Goal: Task Accomplishment & Management: Complete application form

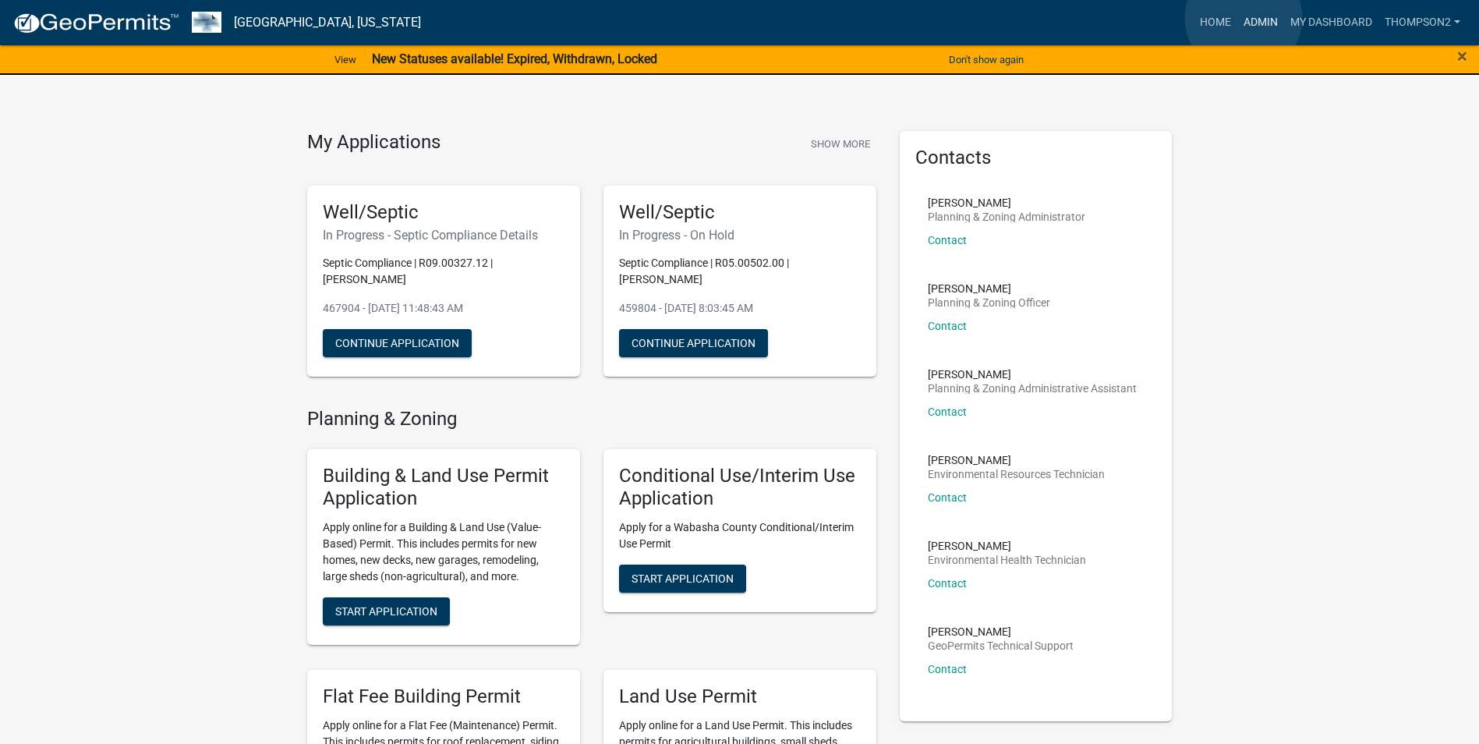
click at [1243, 18] on link "Admin" at bounding box center [1260, 23] width 47 height 30
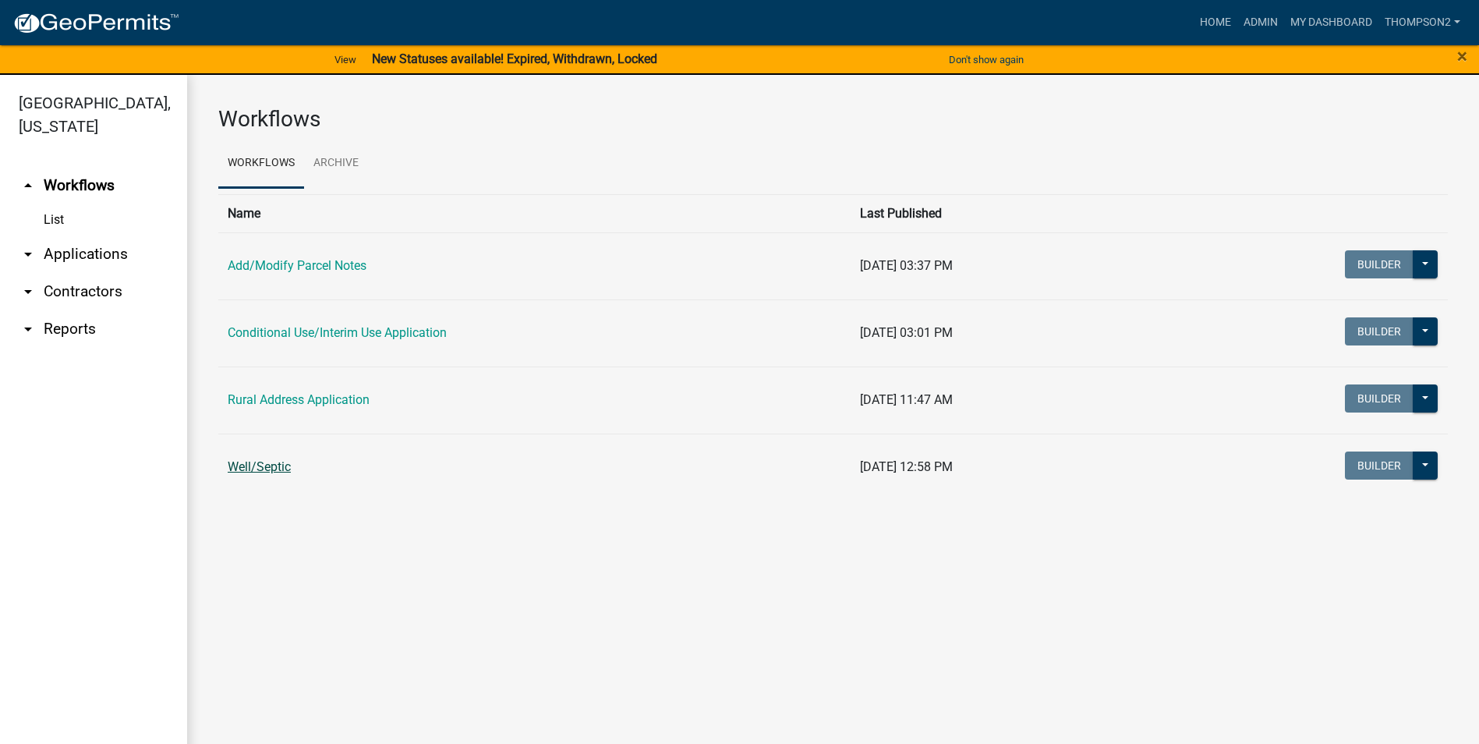
click at [288, 465] on link "Well/Septic" at bounding box center [259, 466] width 63 height 15
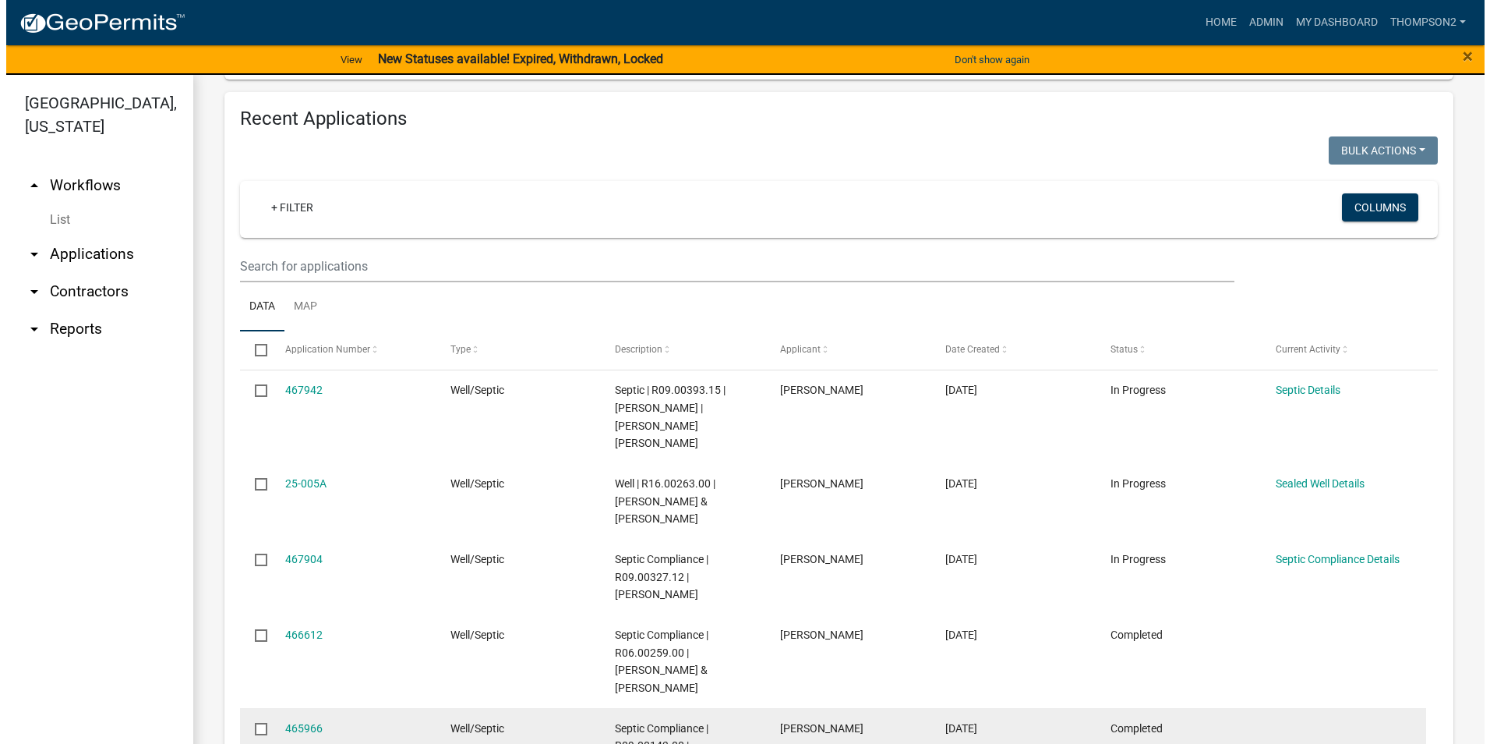
scroll to position [1353, 0]
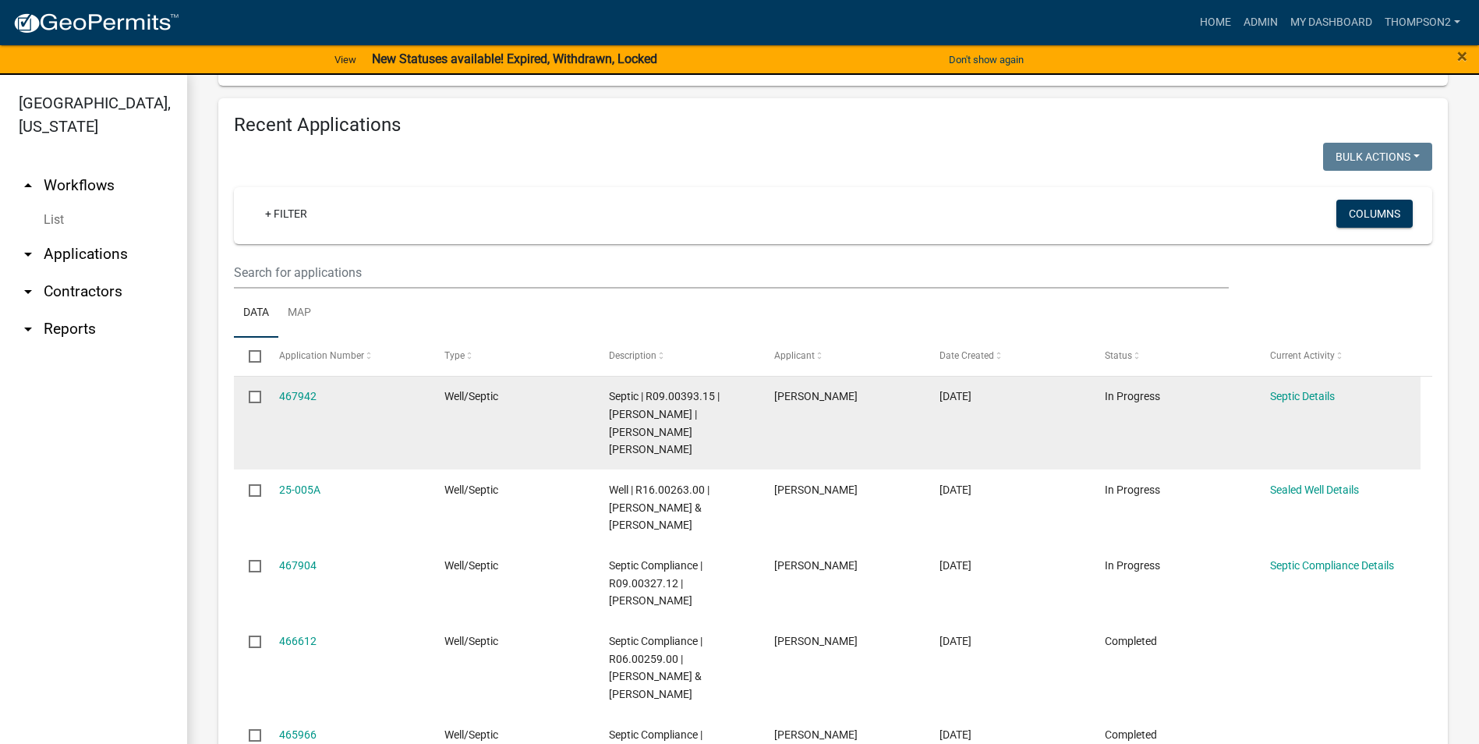
click at [295, 385] on datatable-body-cell "467942" at bounding box center [345, 424] width 165 height 94
drag, startPoint x: 295, startPoint y: 385, endPoint x: 303, endPoint y: 401, distance: 18.1
click at [303, 401] on link "467942" at bounding box center [297, 396] width 37 height 12
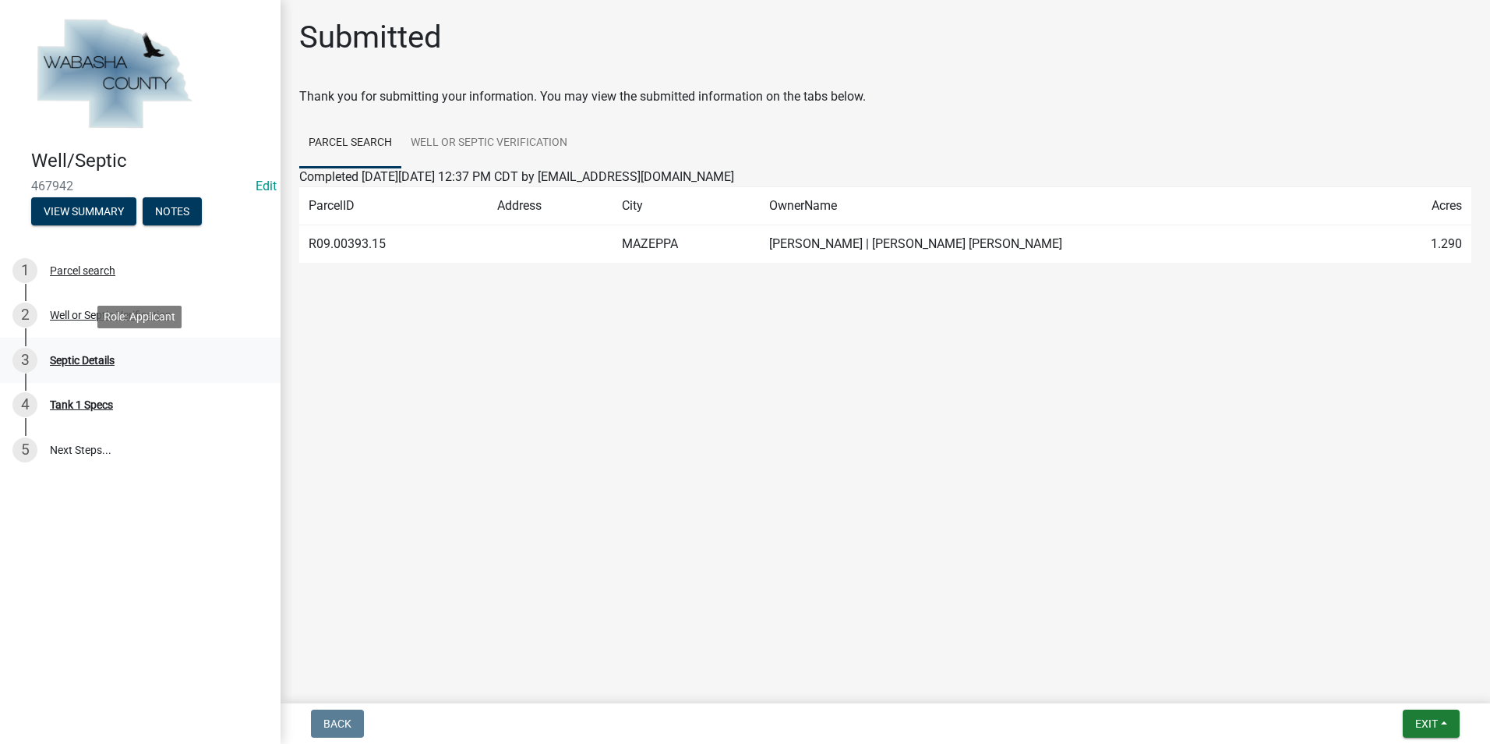
click at [108, 358] on div "Septic Details" at bounding box center [82, 360] width 65 height 11
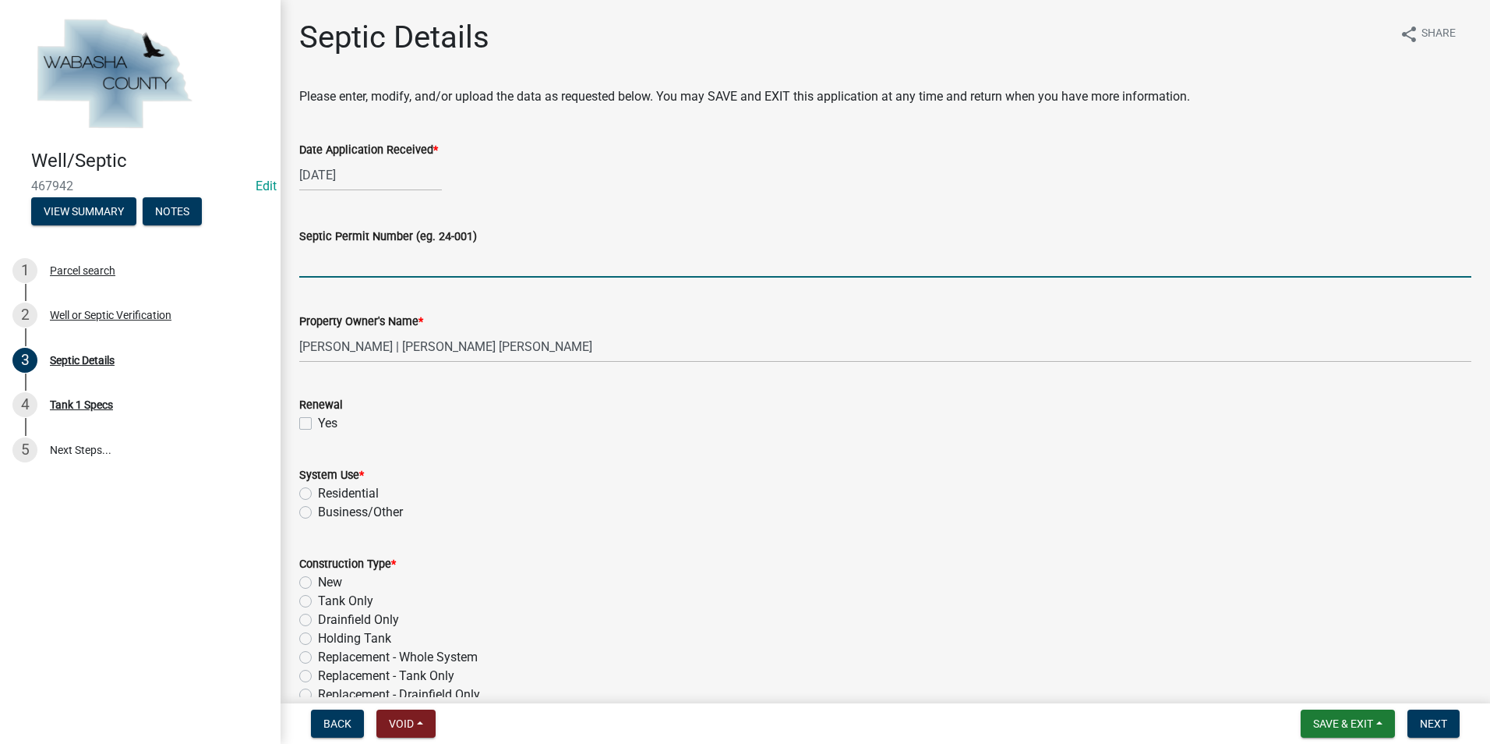
click at [319, 253] on input "Septic Permit Number (eg. 24-001)" at bounding box center [885, 262] width 1172 height 32
type input "25-038s"
click at [256, 182] on link "Edit" at bounding box center [266, 186] width 21 height 15
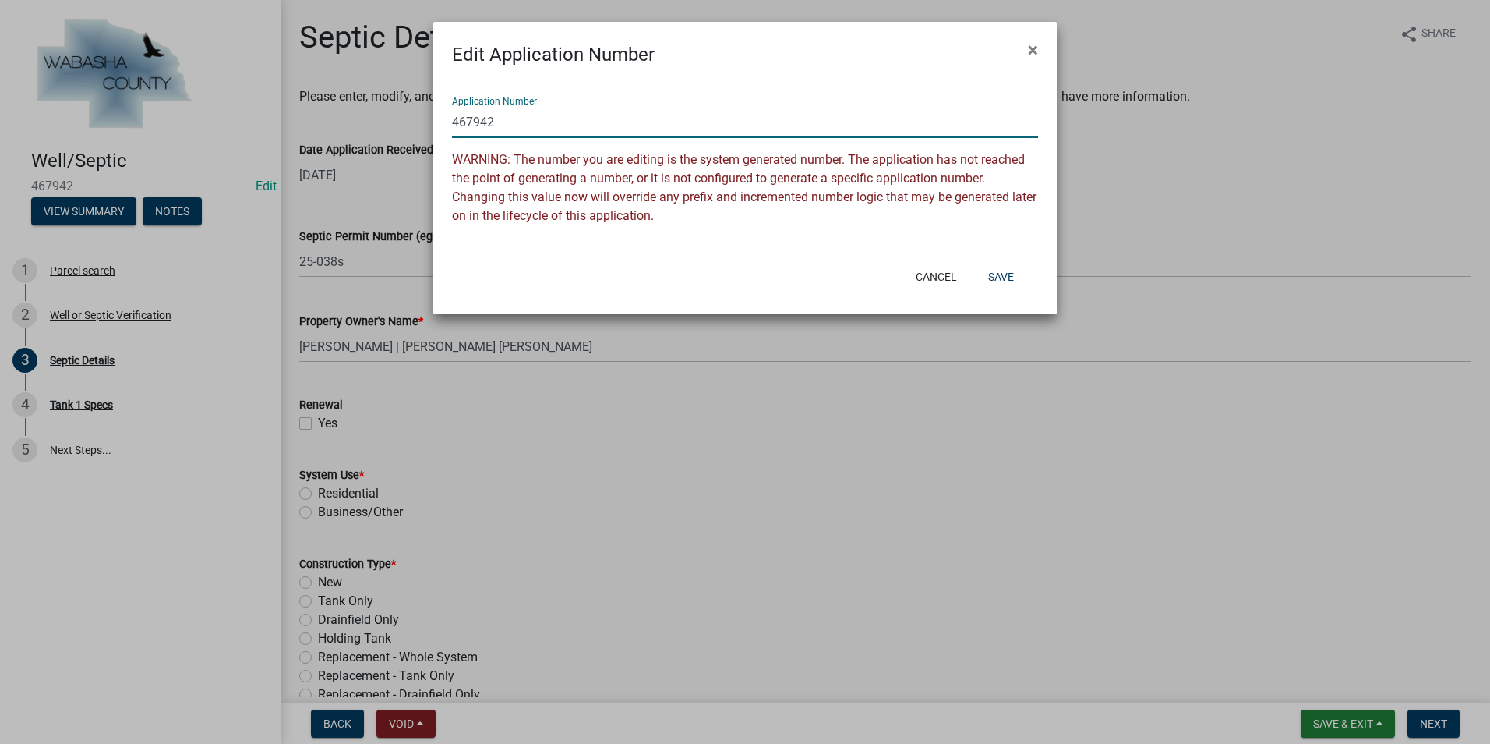
drag, startPoint x: 504, startPoint y: 116, endPoint x: 401, endPoint y: 118, distance: 102.9
click at [401, 118] on ngb-modal-window "Edit Application Number × Application Number 467942 WARNING: The number you are…" at bounding box center [745, 372] width 1490 height 744
type input "25-038s"
click at [986, 277] on button "Save" at bounding box center [1001, 277] width 51 height 28
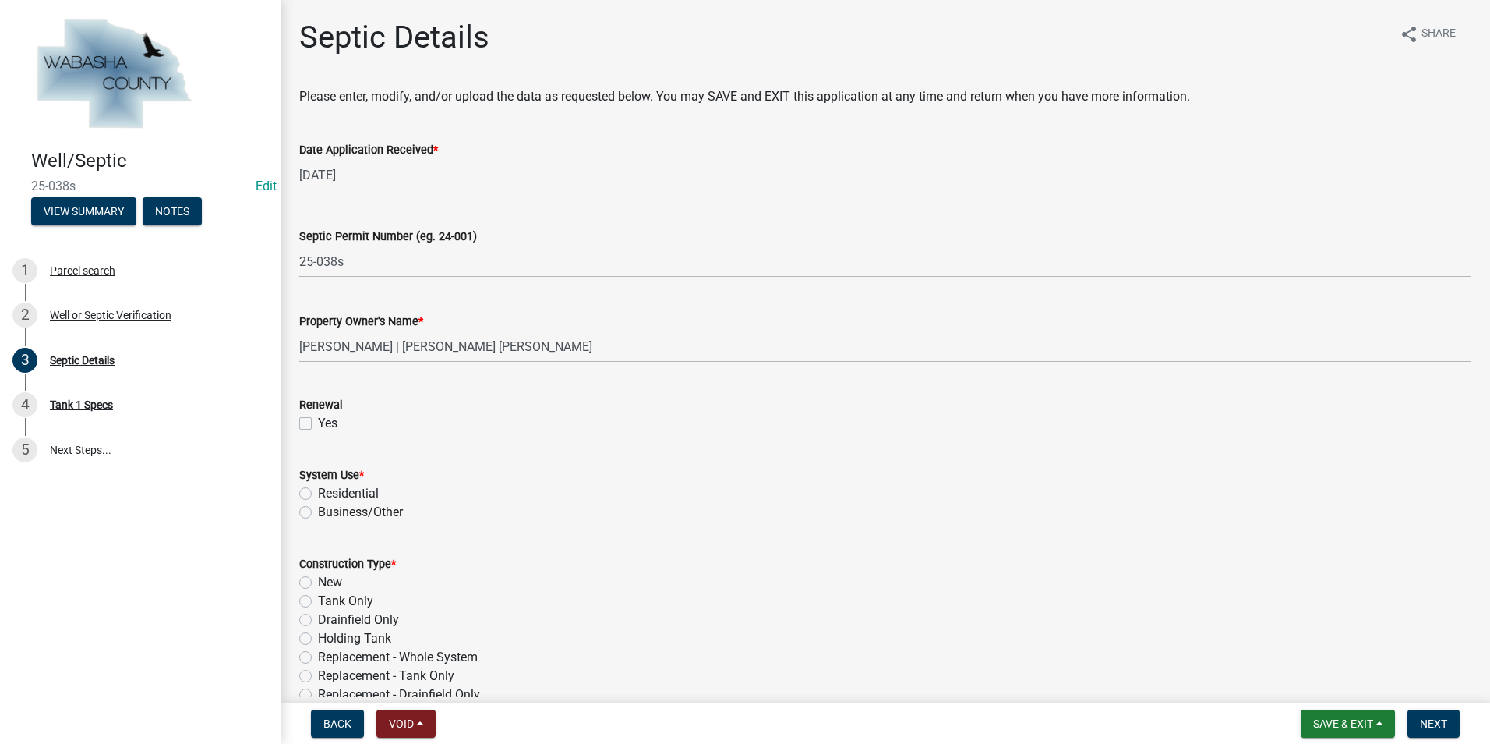
click at [318, 494] on label "Residential" at bounding box center [348, 493] width 61 height 19
click at [318, 494] on input "Residential" at bounding box center [323, 489] width 10 height 10
radio input "true"
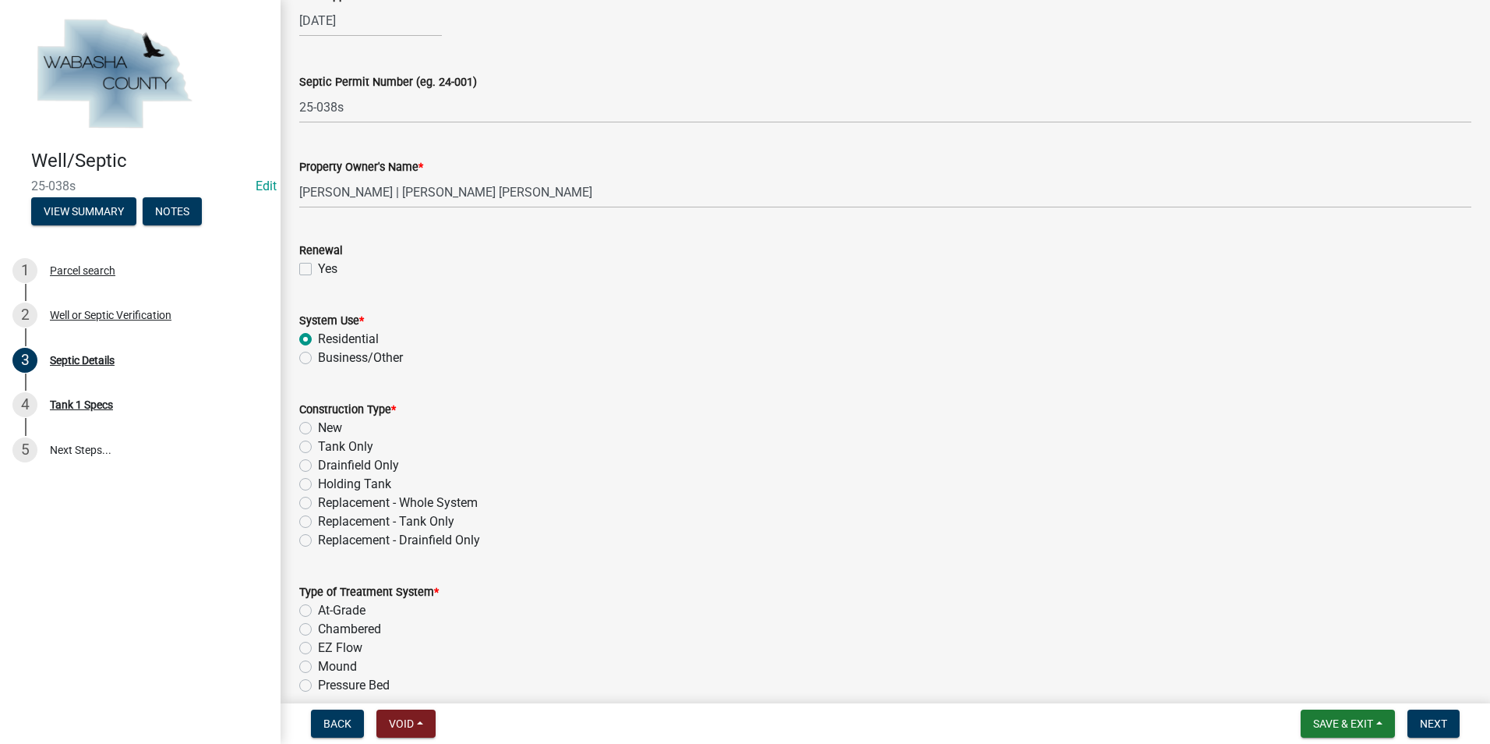
scroll to position [156, 0]
click at [318, 486] on label "Holding Tank" at bounding box center [354, 482] width 73 height 19
click at [318, 483] on input "Holding Tank" at bounding box center [323, 478] width 10 height 10
radio input "true"
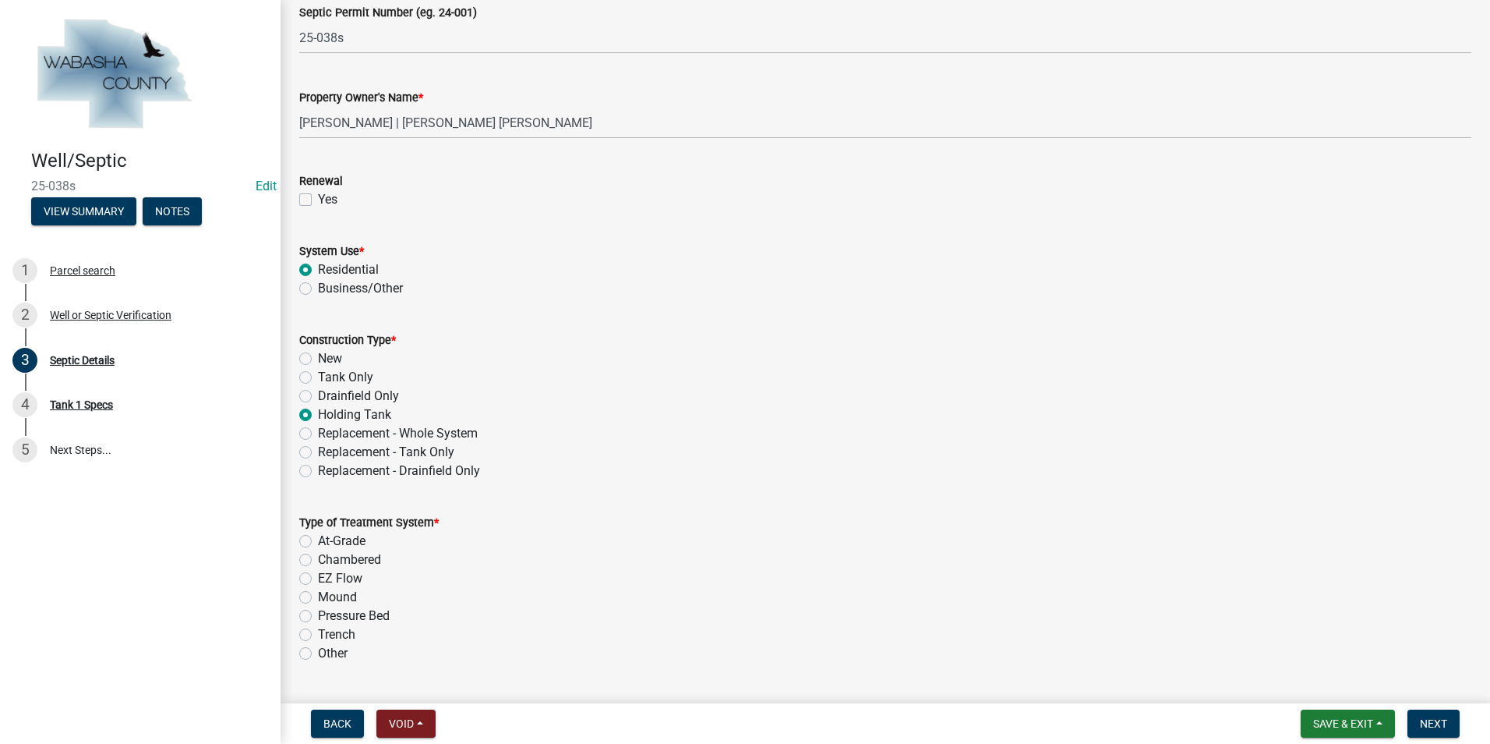
scroll to position [312, 0]
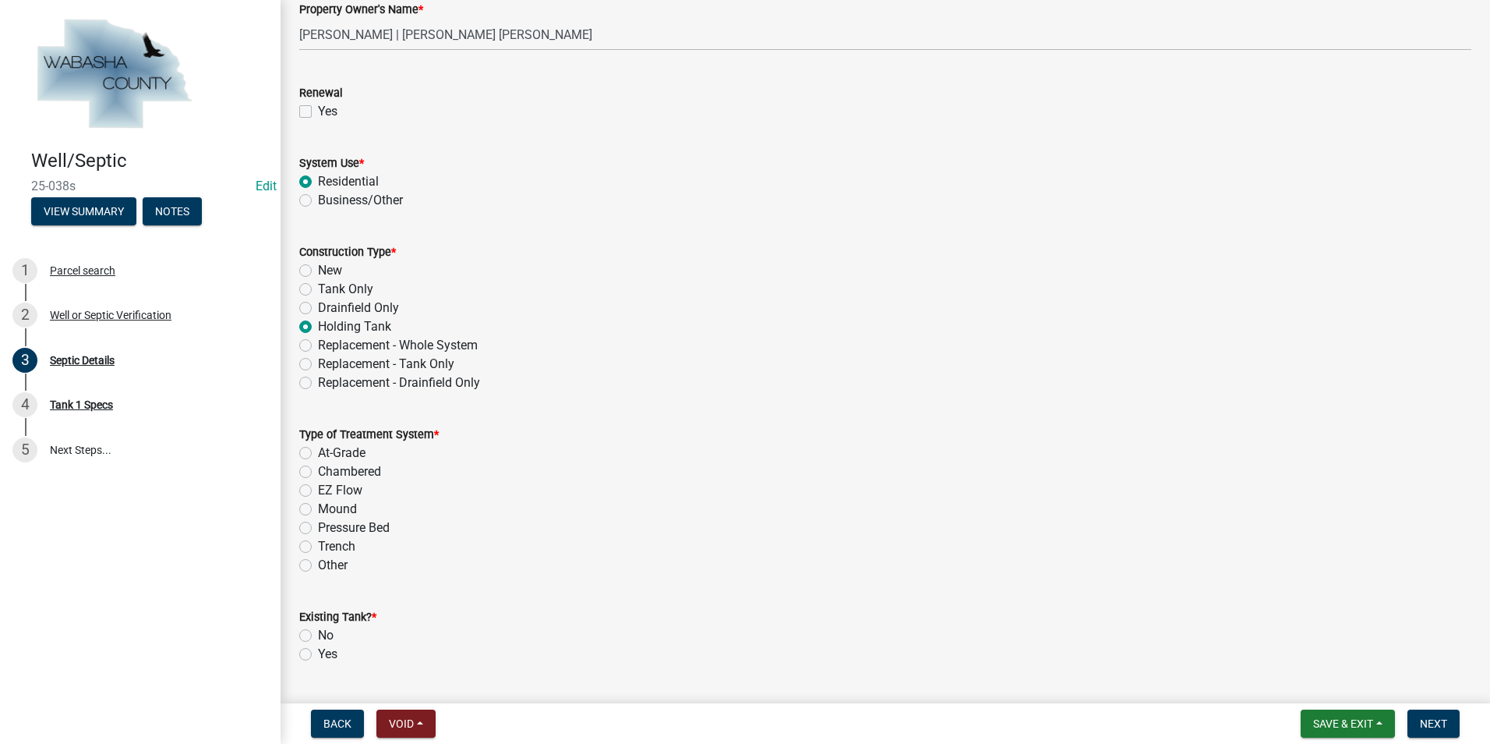
click at [318, 564] on label "Other" at bounding box center [333, 565] width 30 height 19
click at [318, 564] on input "Other" at bounding box center [323, 561] width 10 height 10
radio input "true"
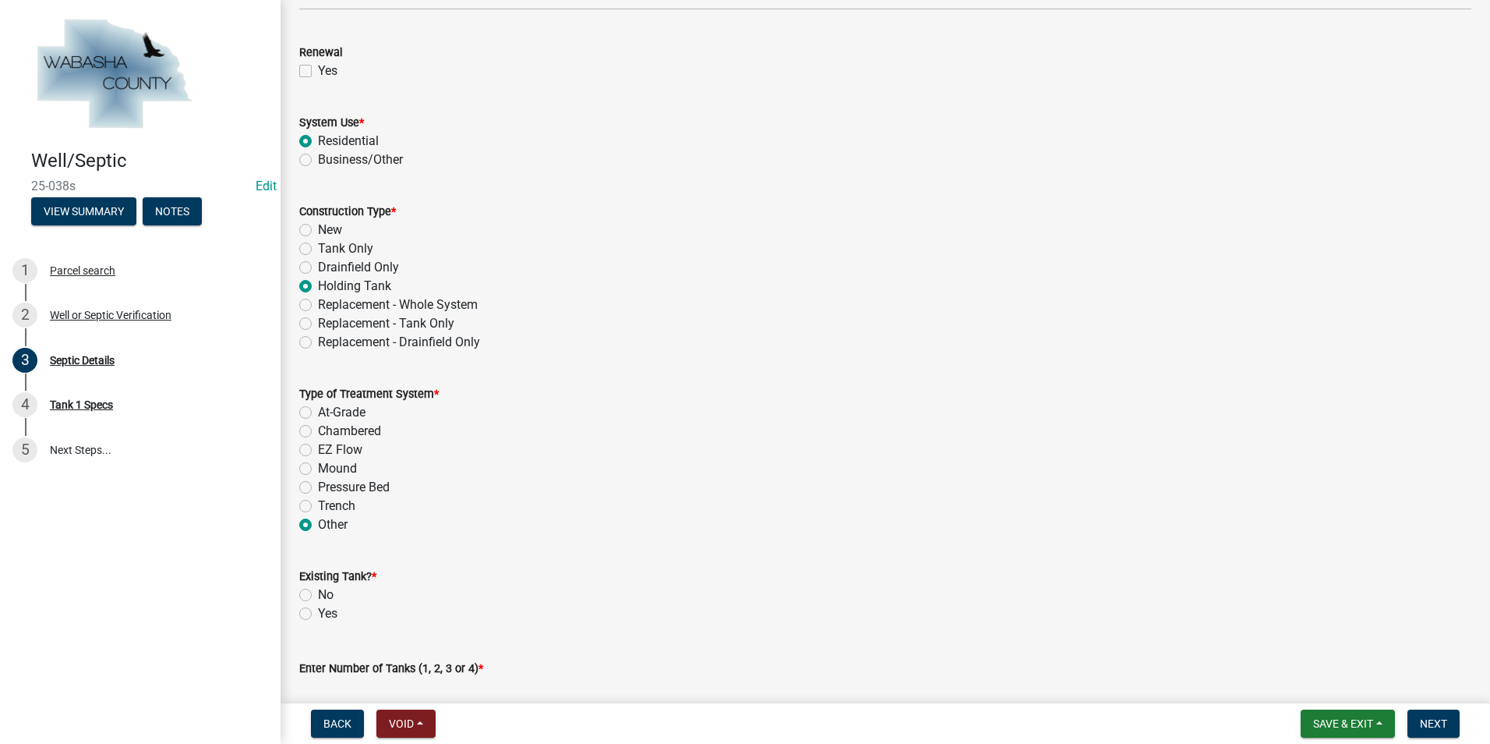
scroll to position [390, 0]
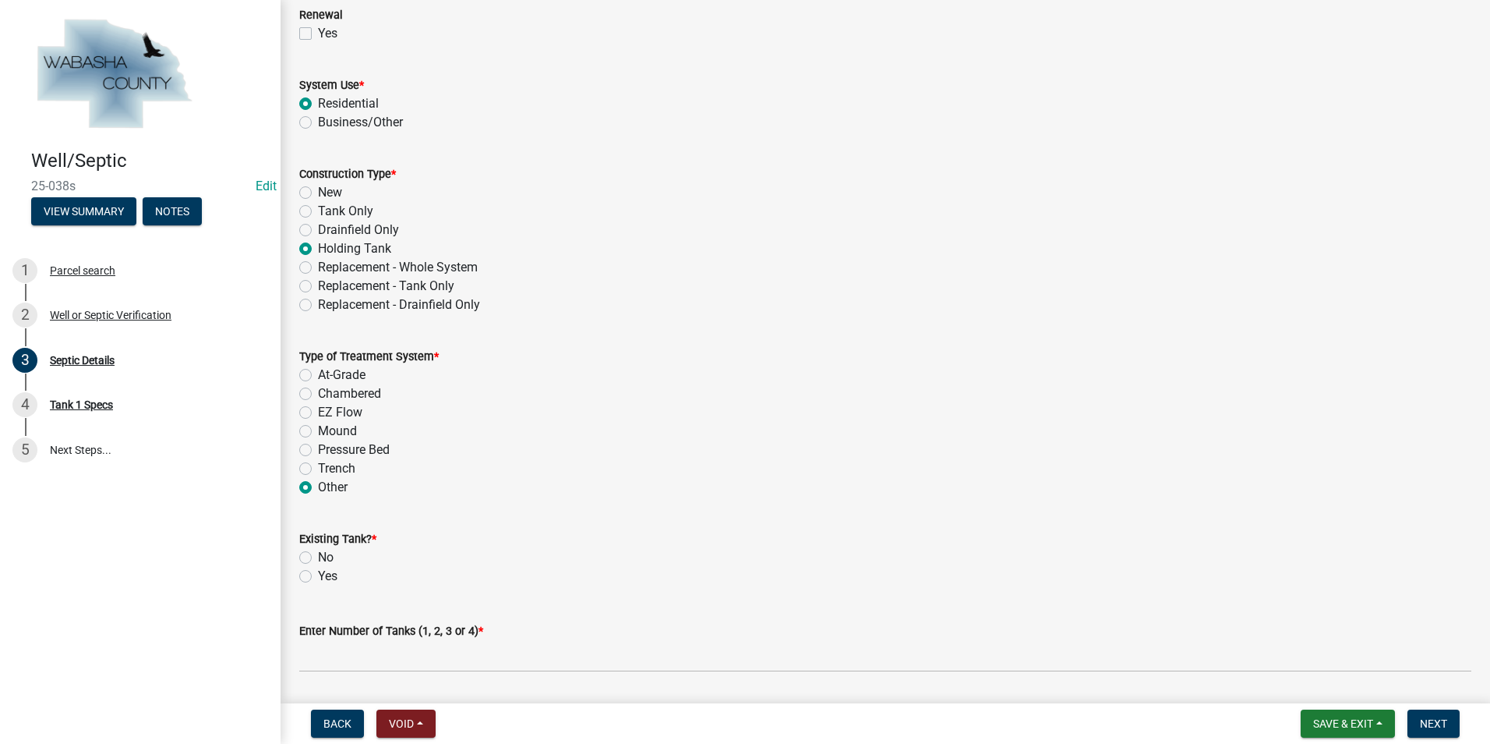
click at [299, 553] on div "Existing Tank? * No Yes" at bounding box center [886, 548] width 1196 height 75
click at [304, 566] on div "No" at bounding box center [885, 557] width 1172 height 19
click at [318, 559] on label "No" at bounding box center [326, 557] width 16 height 19
click at [318, 558] on input "No" at bounding box center [323, 553] width 10 height 10
radio input "true"
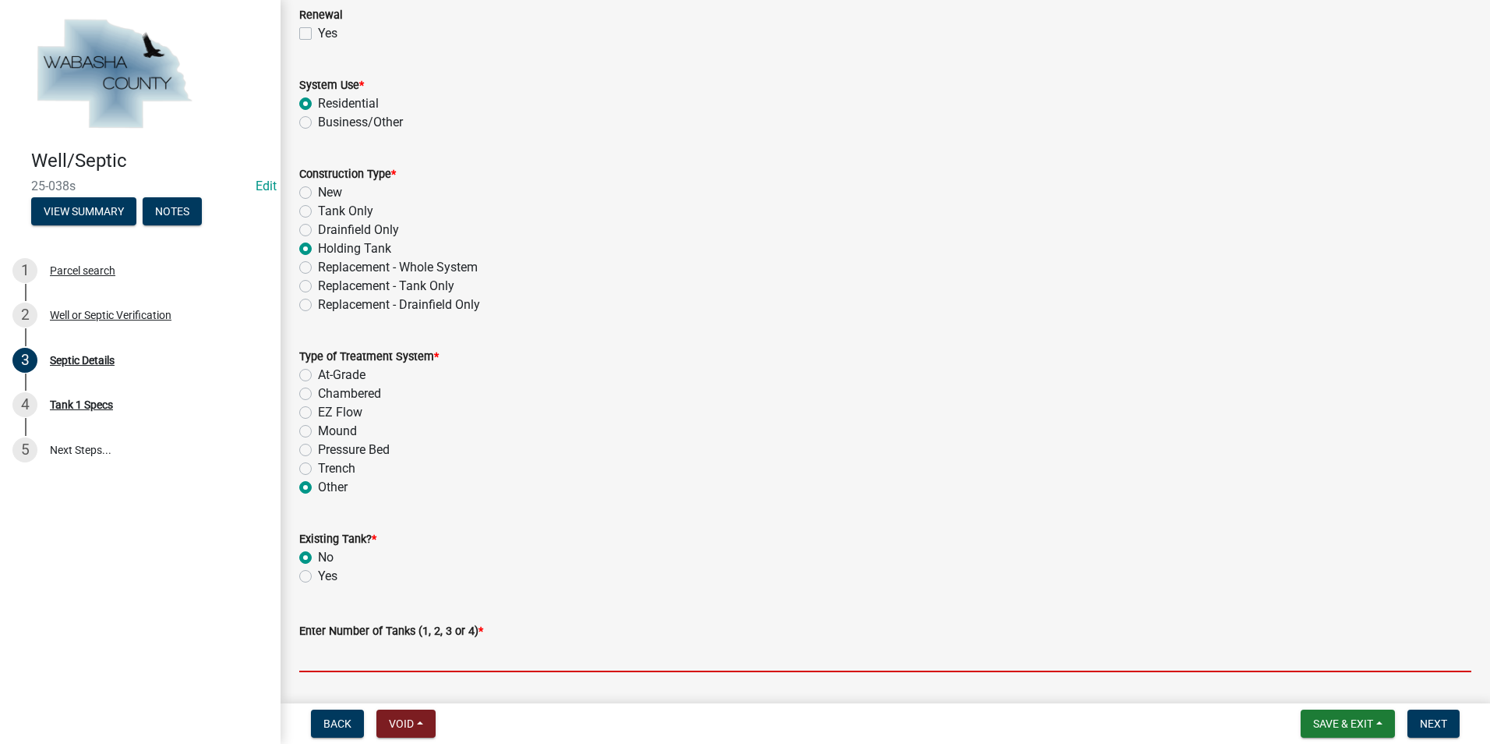
click at [348, 647] on input "text" at bounding box center [885, 656] width 1172 height 32
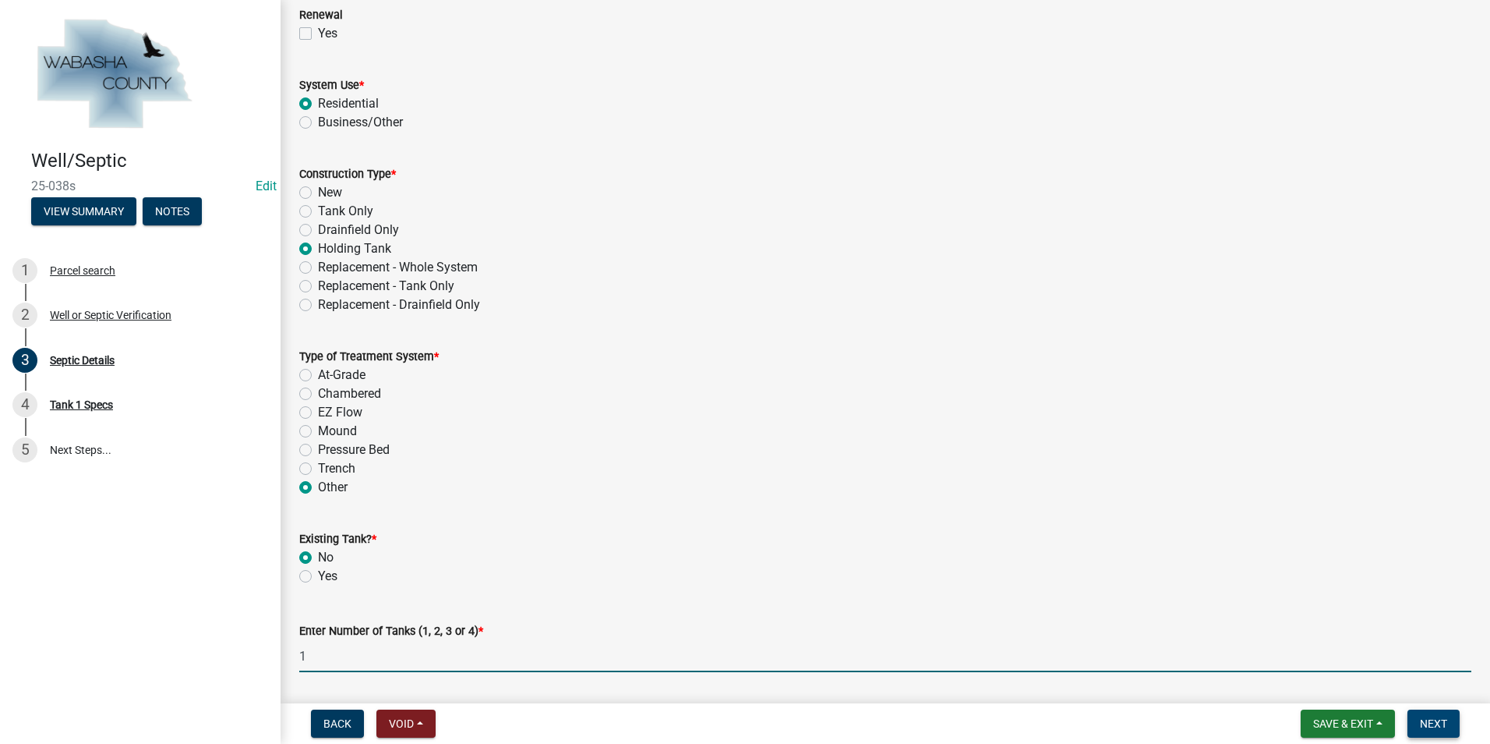
type input "1"
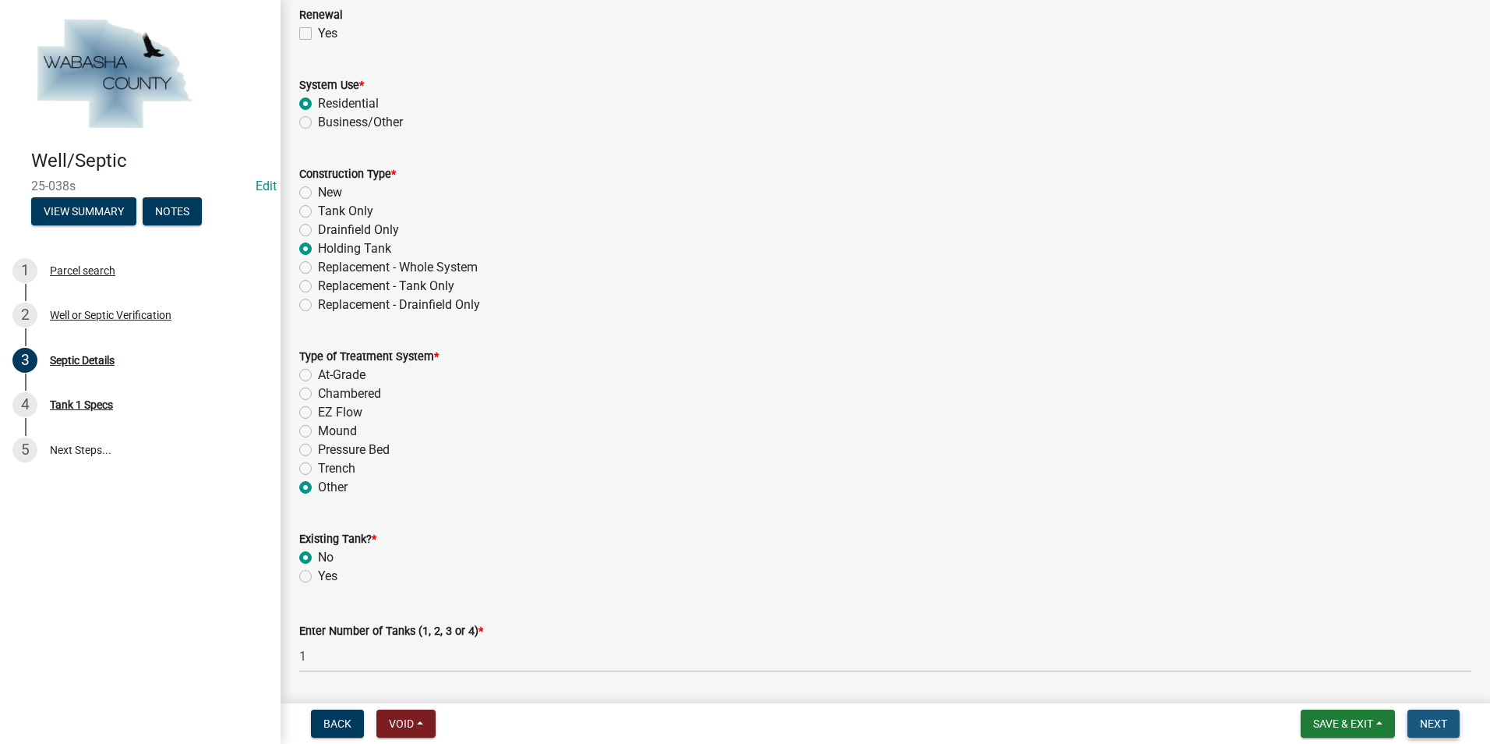
click at [1432, 723] on span "Next" at bounding box center [1433, 723] width 27 height 12
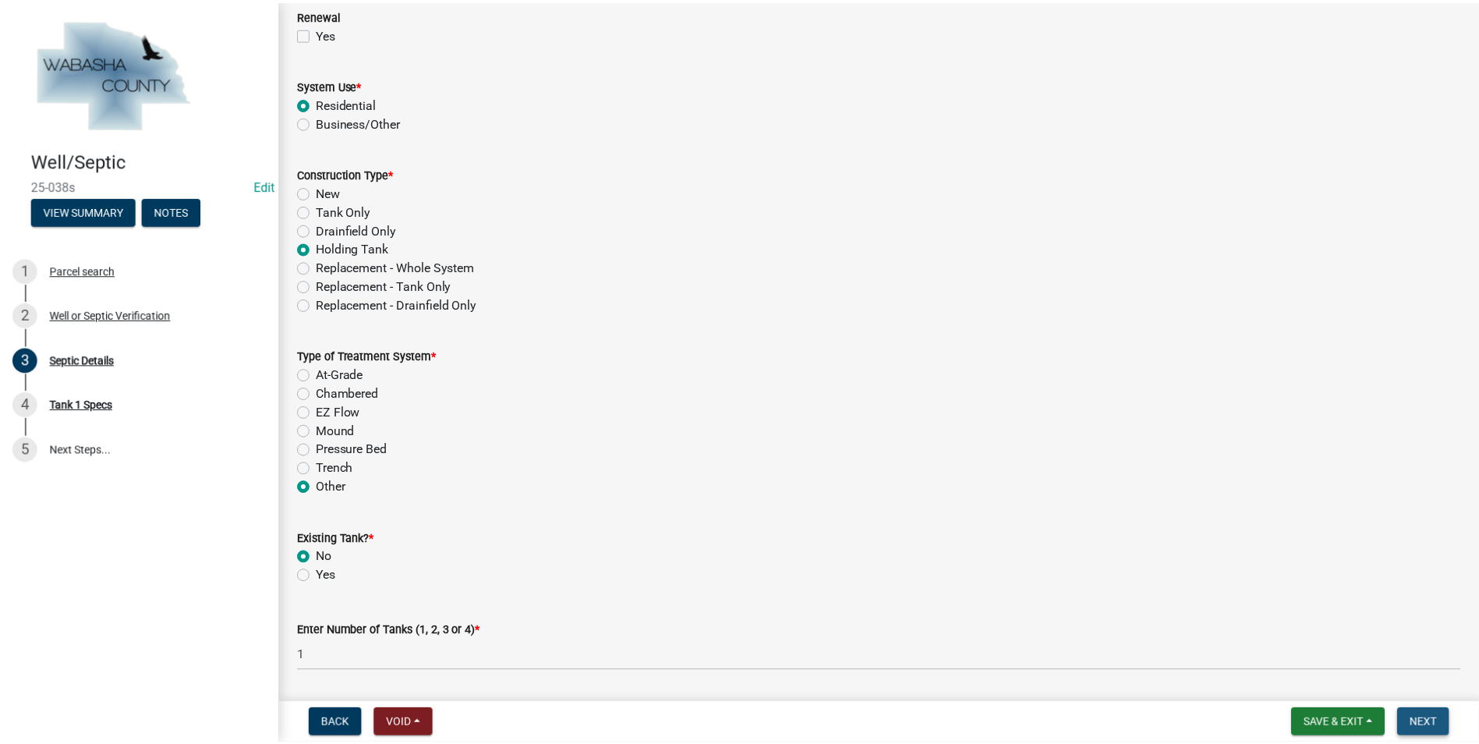
scroll to position [0, 0]
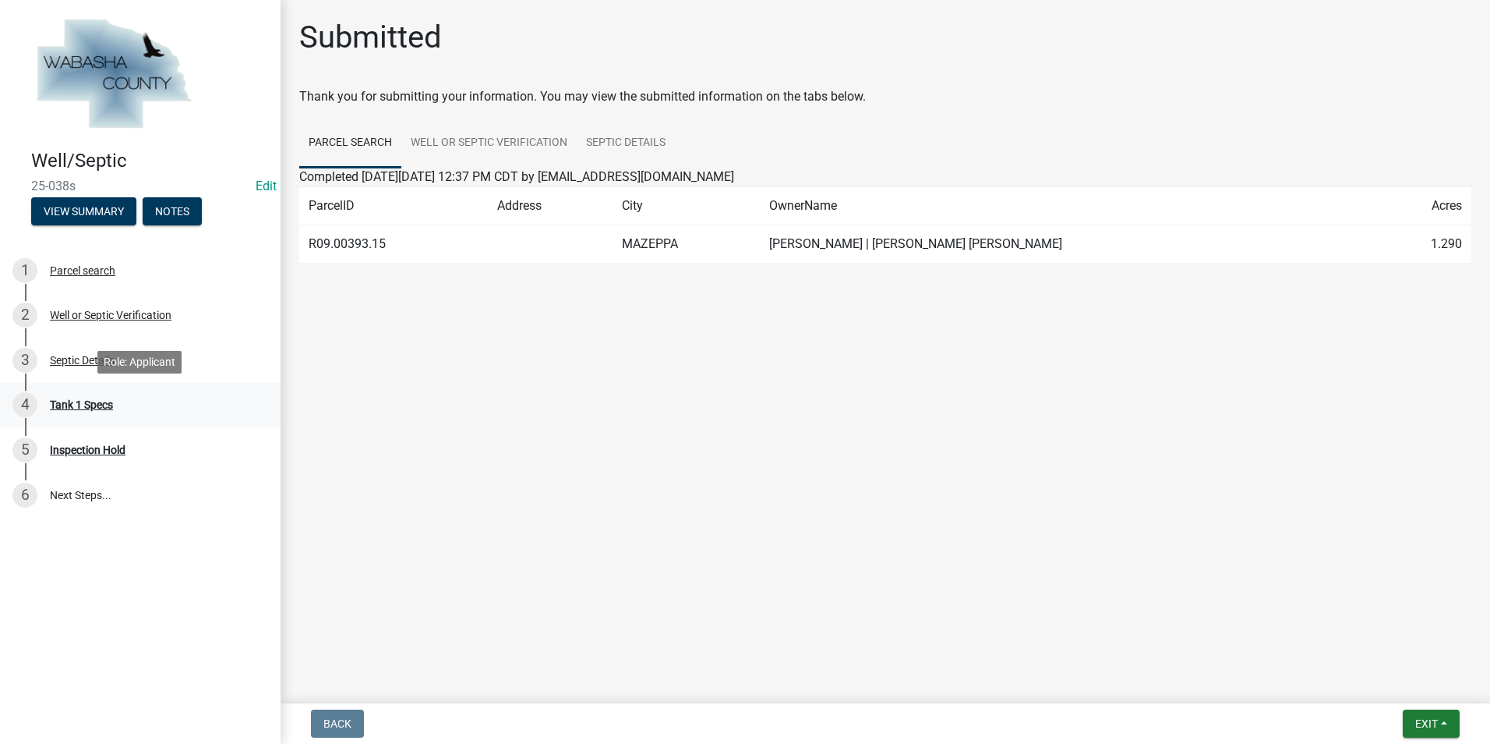
click at [94, 408] on div "Tank 1 Specs" at bounding box center [81, 404] width 63 height 11
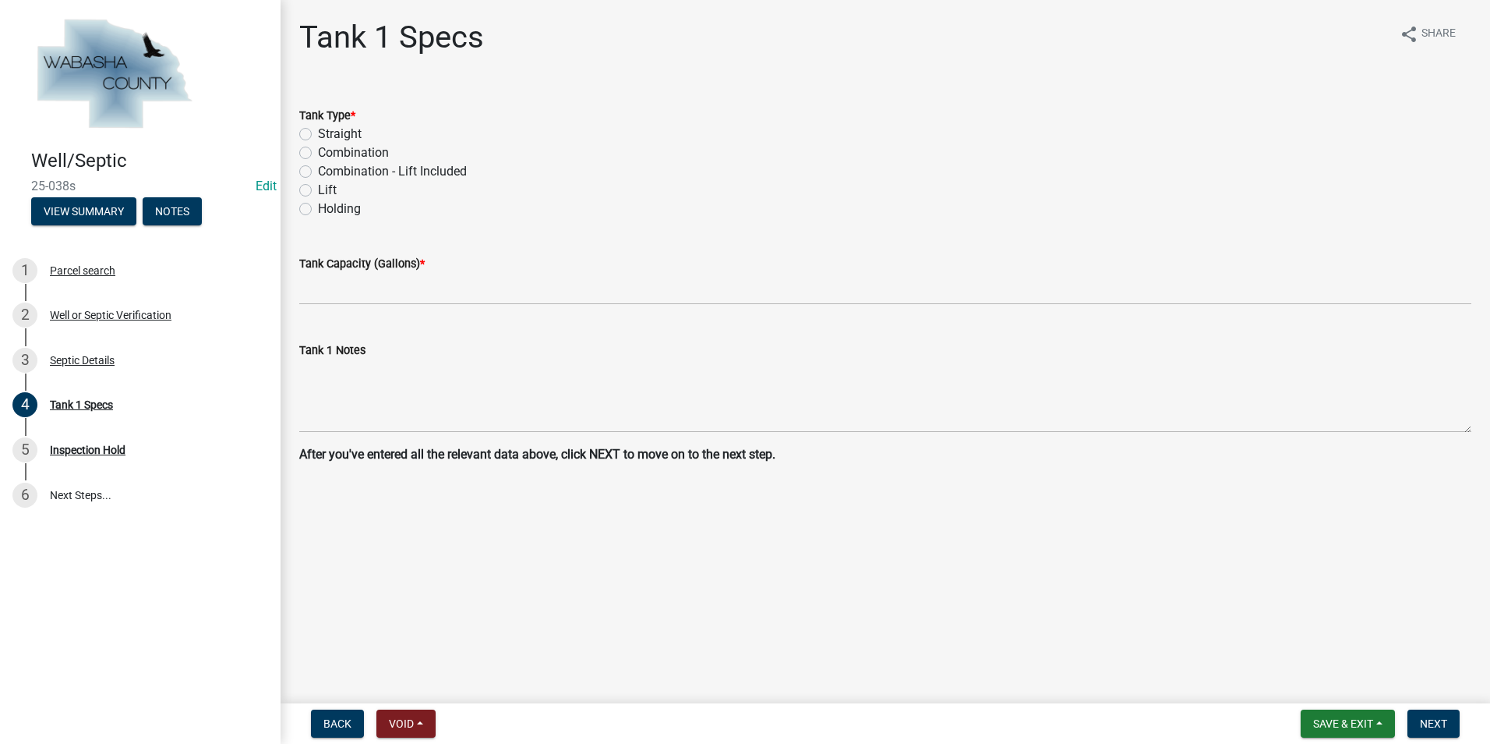
click at [318, 208] on label "Holding" at bounding box center [339, 209] width 43 height 19
click at [318, 208] on input "Holding" at bounding box center [323, 205] width 10 height 10
radio input "true"
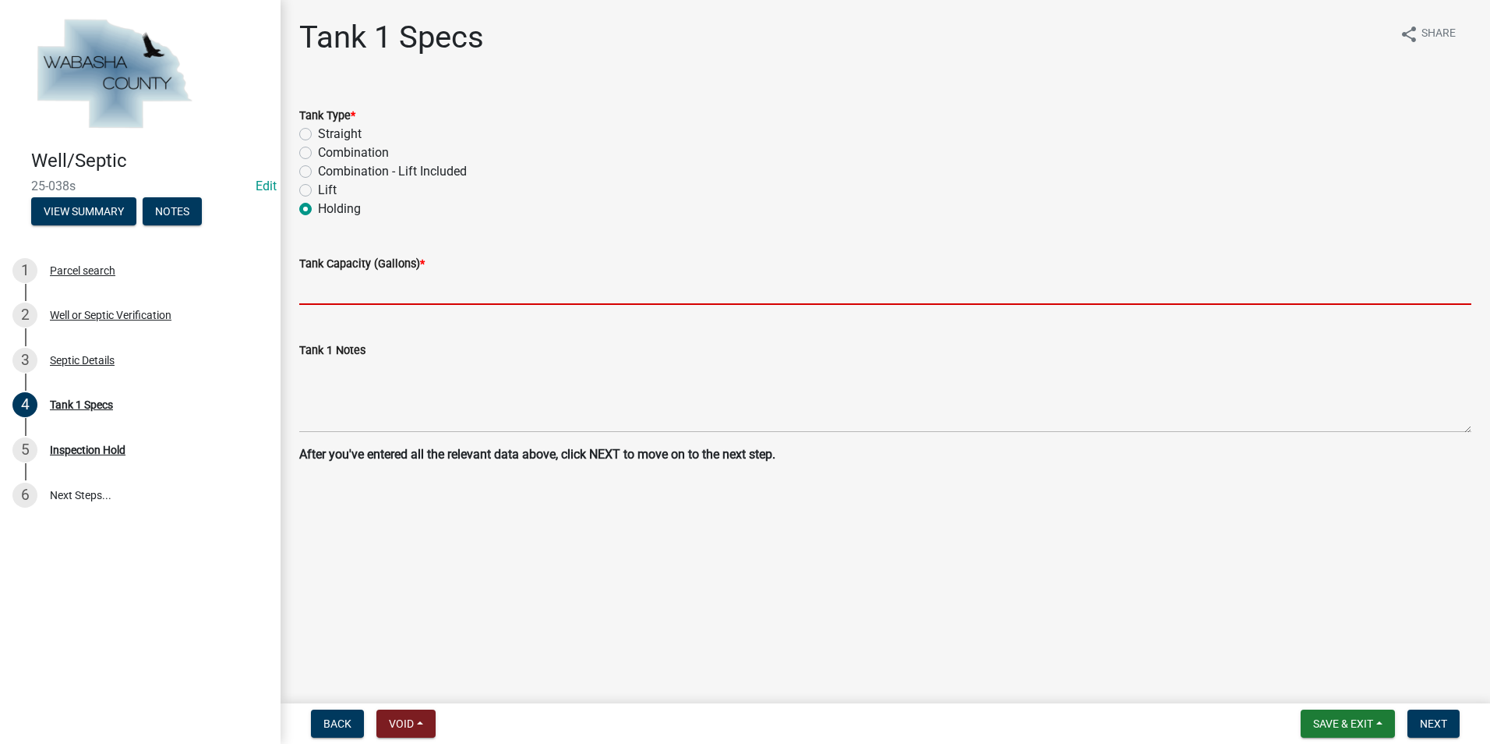
click at [313, 290] on input "text" at bounding box center [885, 289] width 1172 height 32
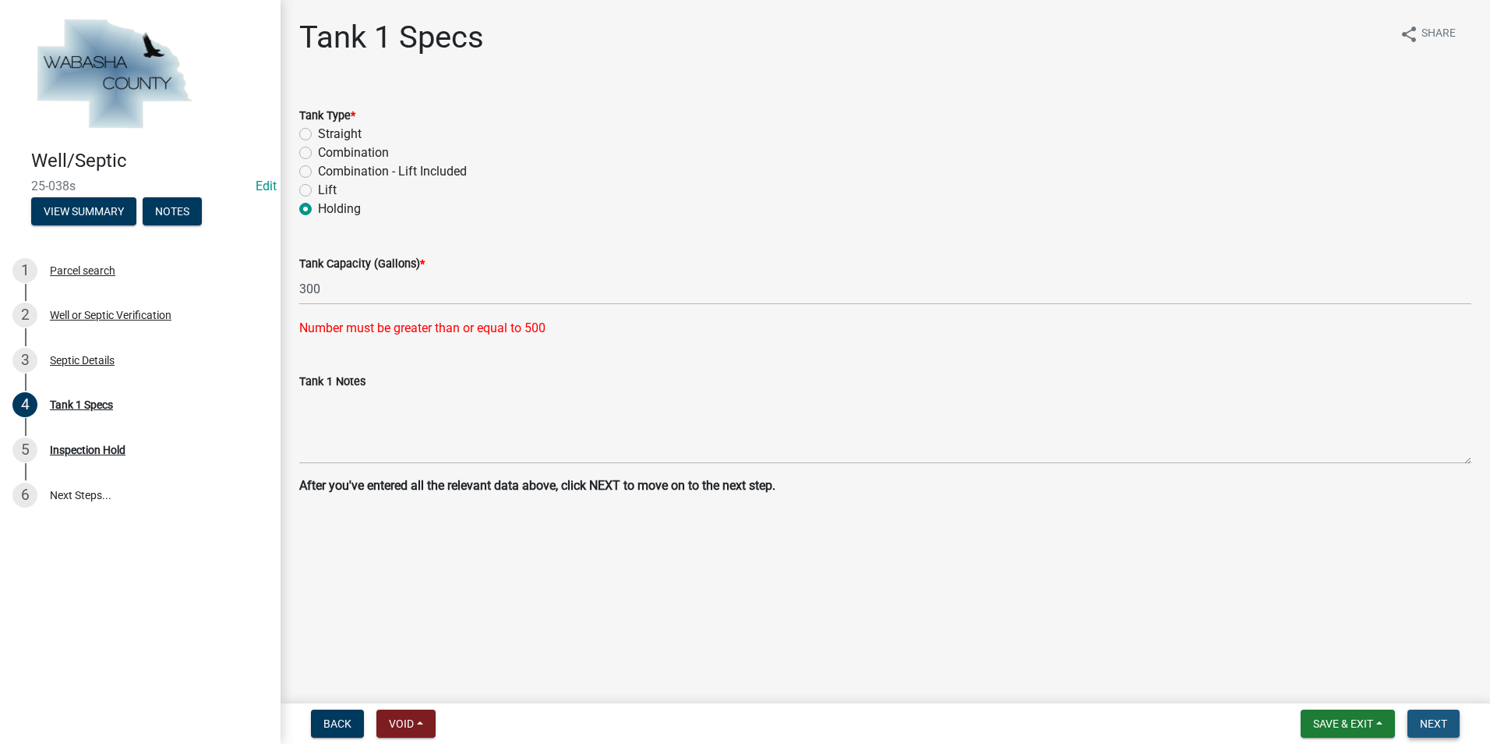
click at [1442, 727] on span "Next" at bounding box center [1433, 723] width 27 height 12
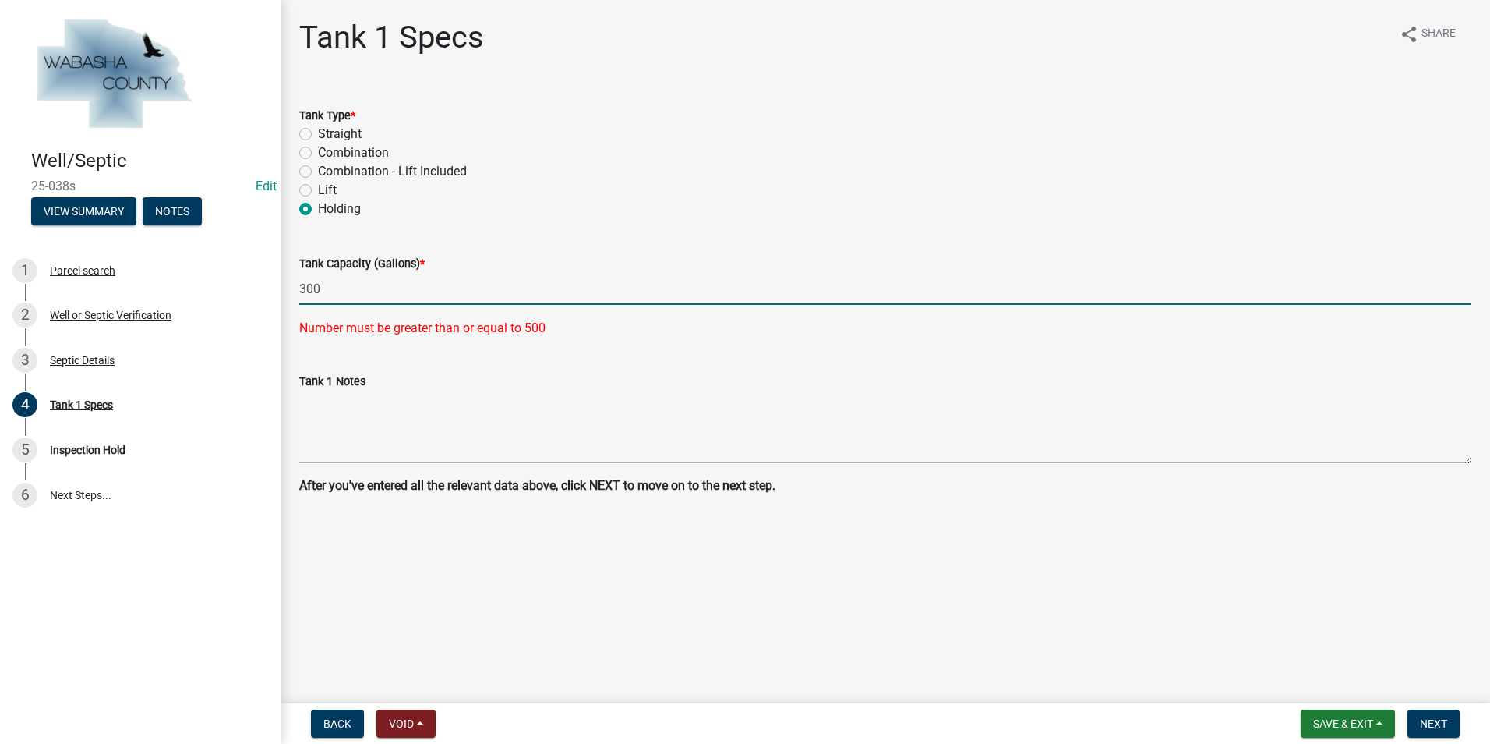
click at [349, 289] on input "300" at bounding box center [885, 289] width 1172 height 32
type input "3000"
click at [1447, 728] on span "Next" at bounding box center [1433, 723] width 27 height 12
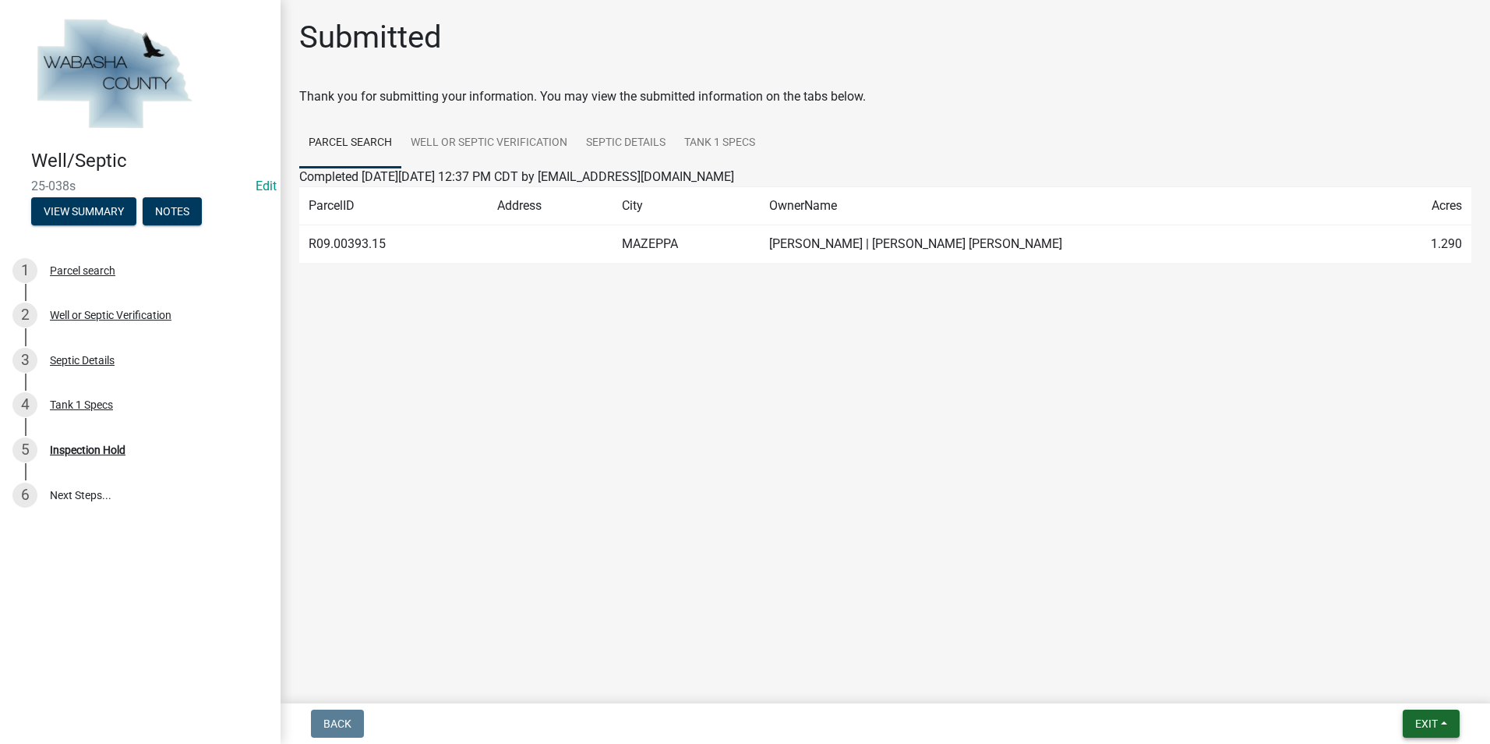
click at [1448, 722] on button "Exit" at bounding box center [1431, 723] width 57 height 28
click at [1395, 688] on button "Save & Exit" at bounding box center [1397, 682] width 125 height 37
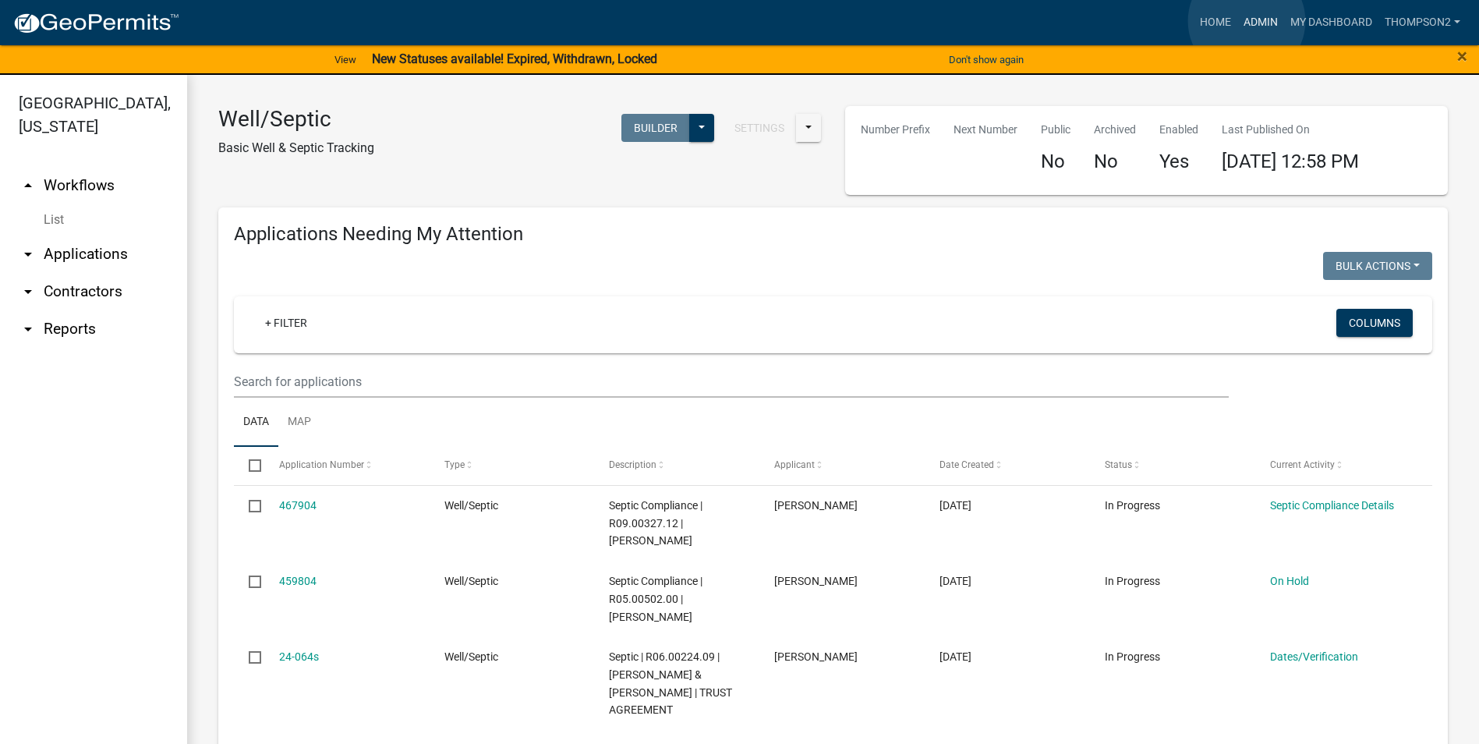
click at [1246, 21] on link "Admin" at bounding box center [1260, 23] width 47 height 30
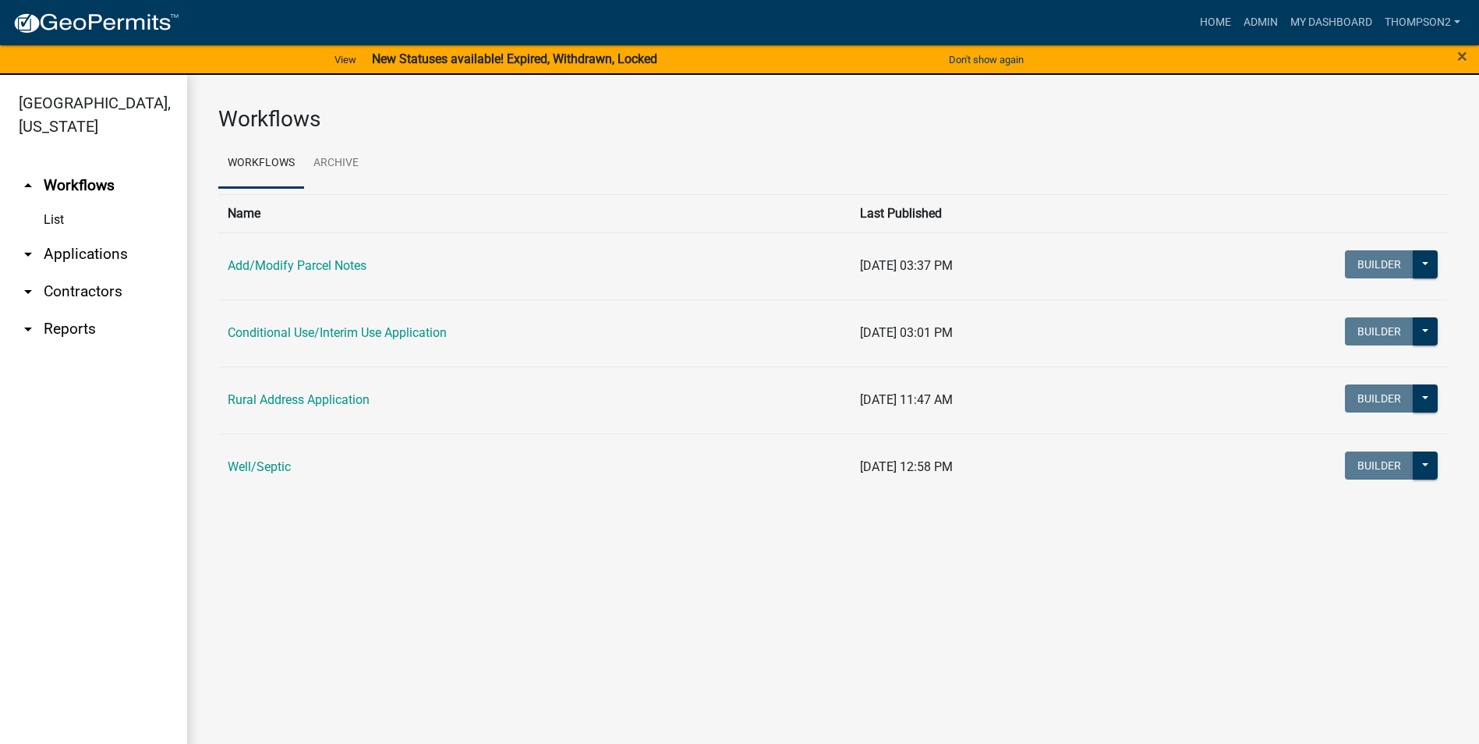
click at [238, 458] on td "Well/Septic" at bounding box center [534, 466] width 632 height 67
click at [250, 474] on link "Well/Septic" at bounding box center [259, 466] width 63 height 15
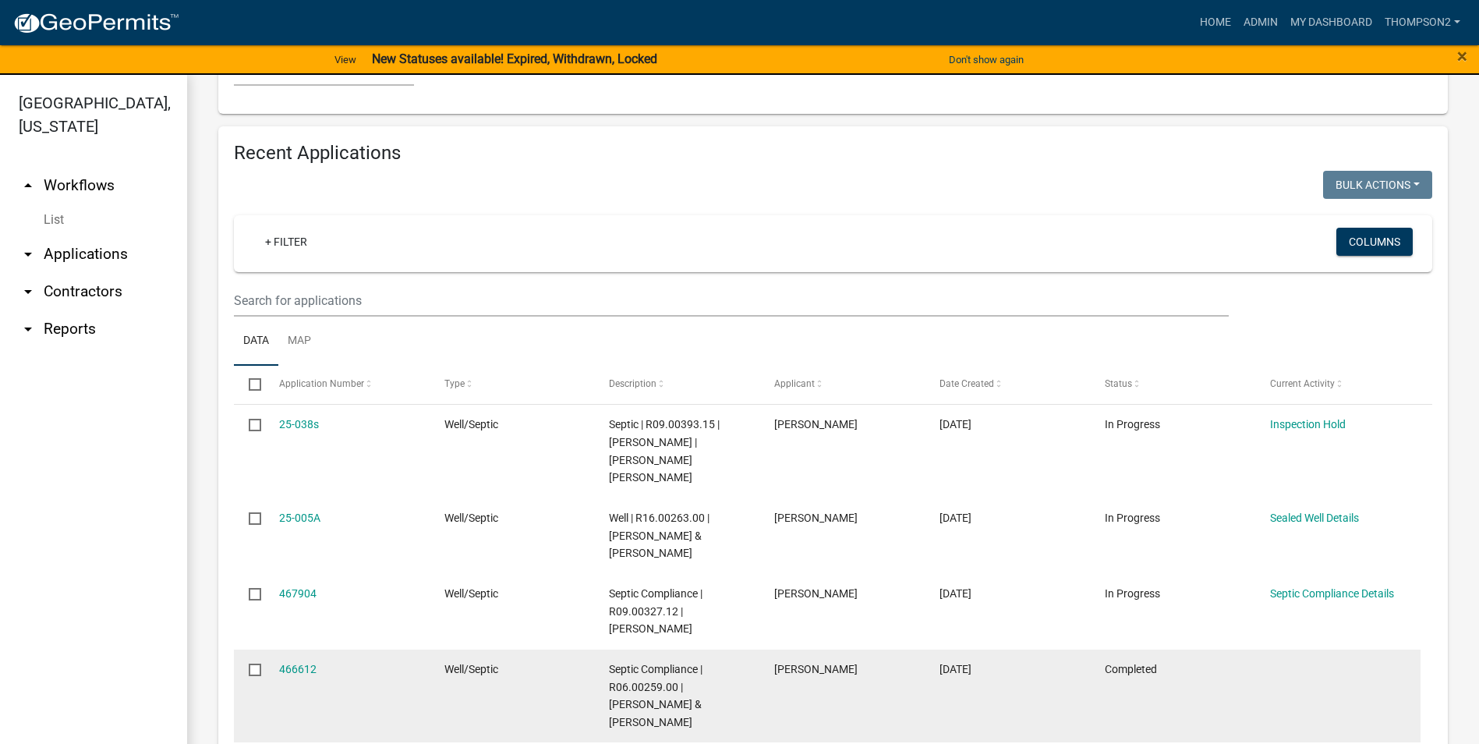
scroll to position [1169, 0]
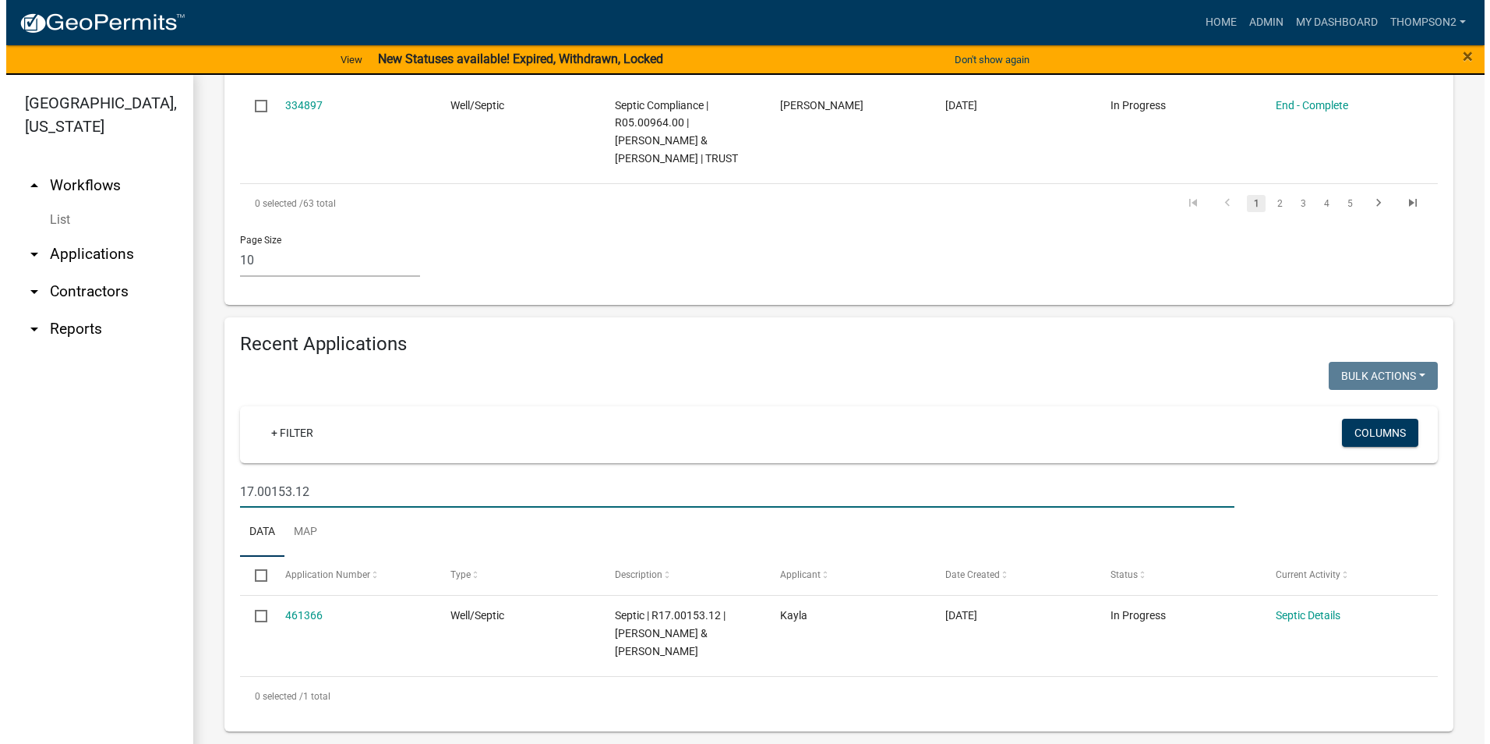
scroll to position [1116, 0]
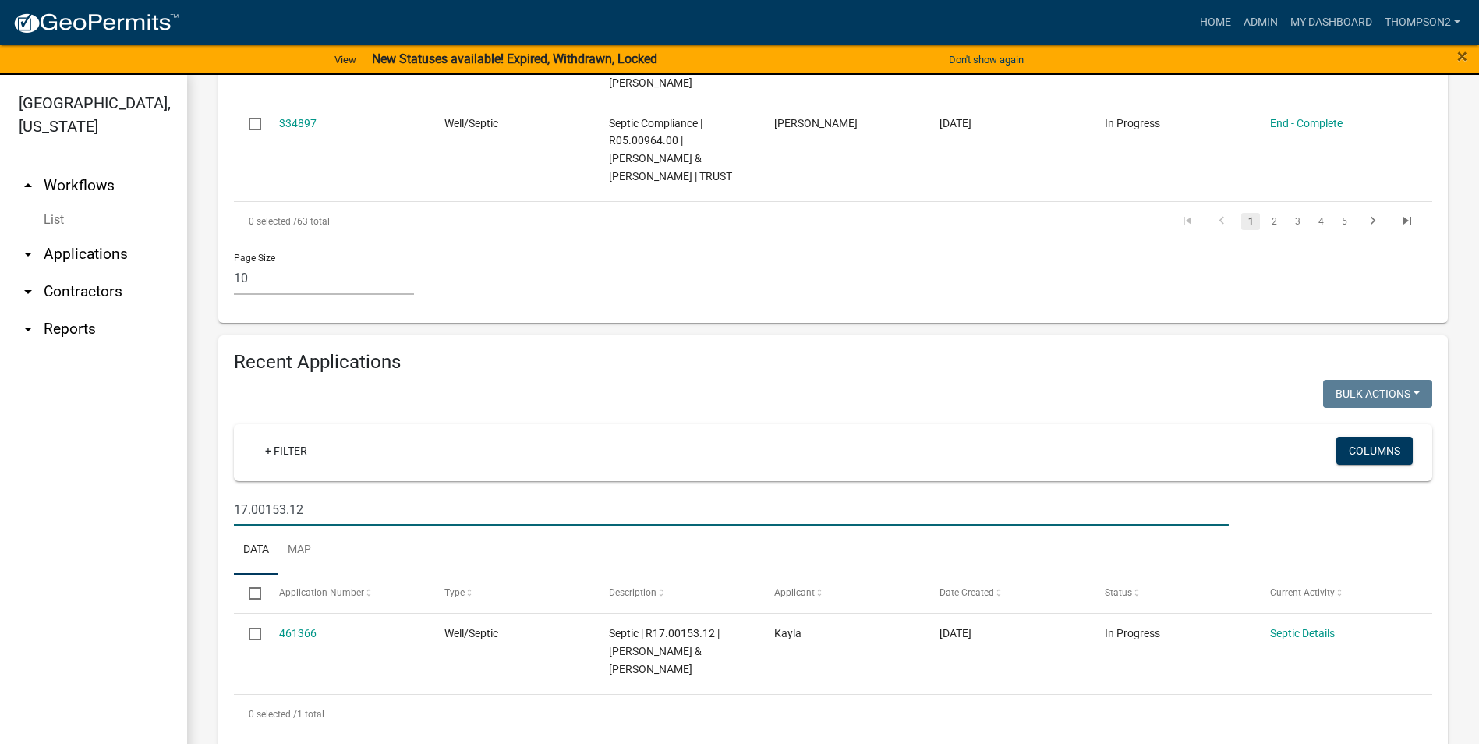
type input "17.00153.12"
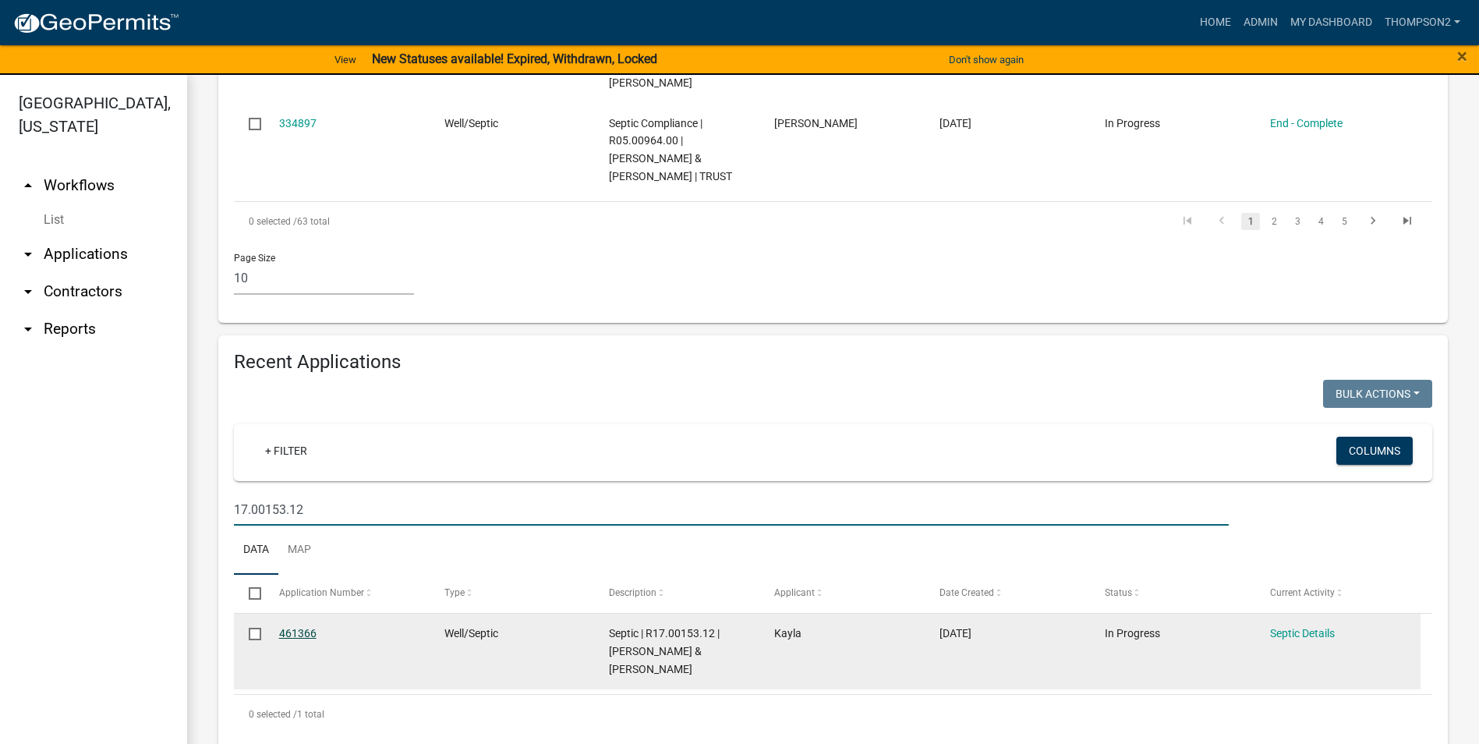
click at [305, 629] on link "461366" at bounding box center [297, 633] width 37 height 12
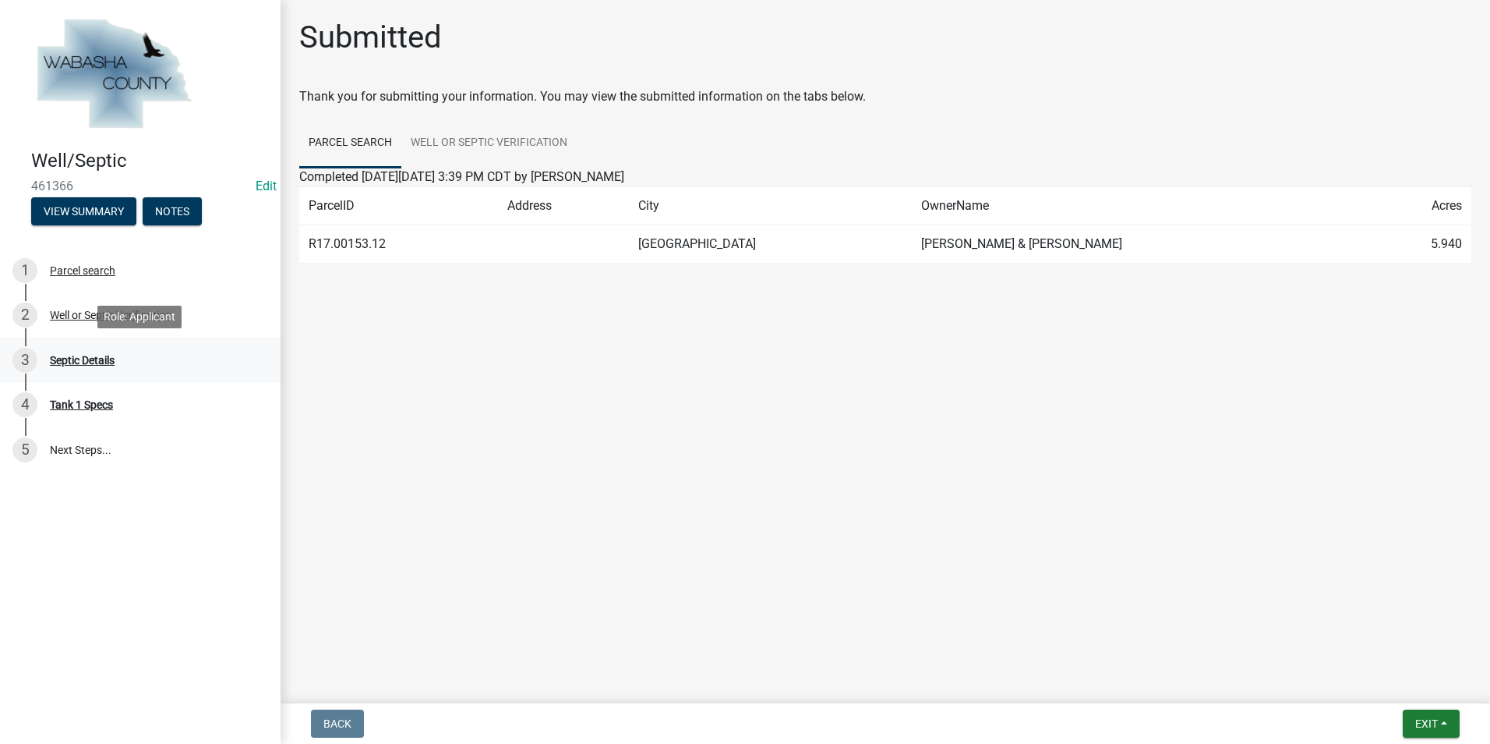
click at [97, 359] on div "Septic Details" at bounding box center [82, 360] width 65 height 11
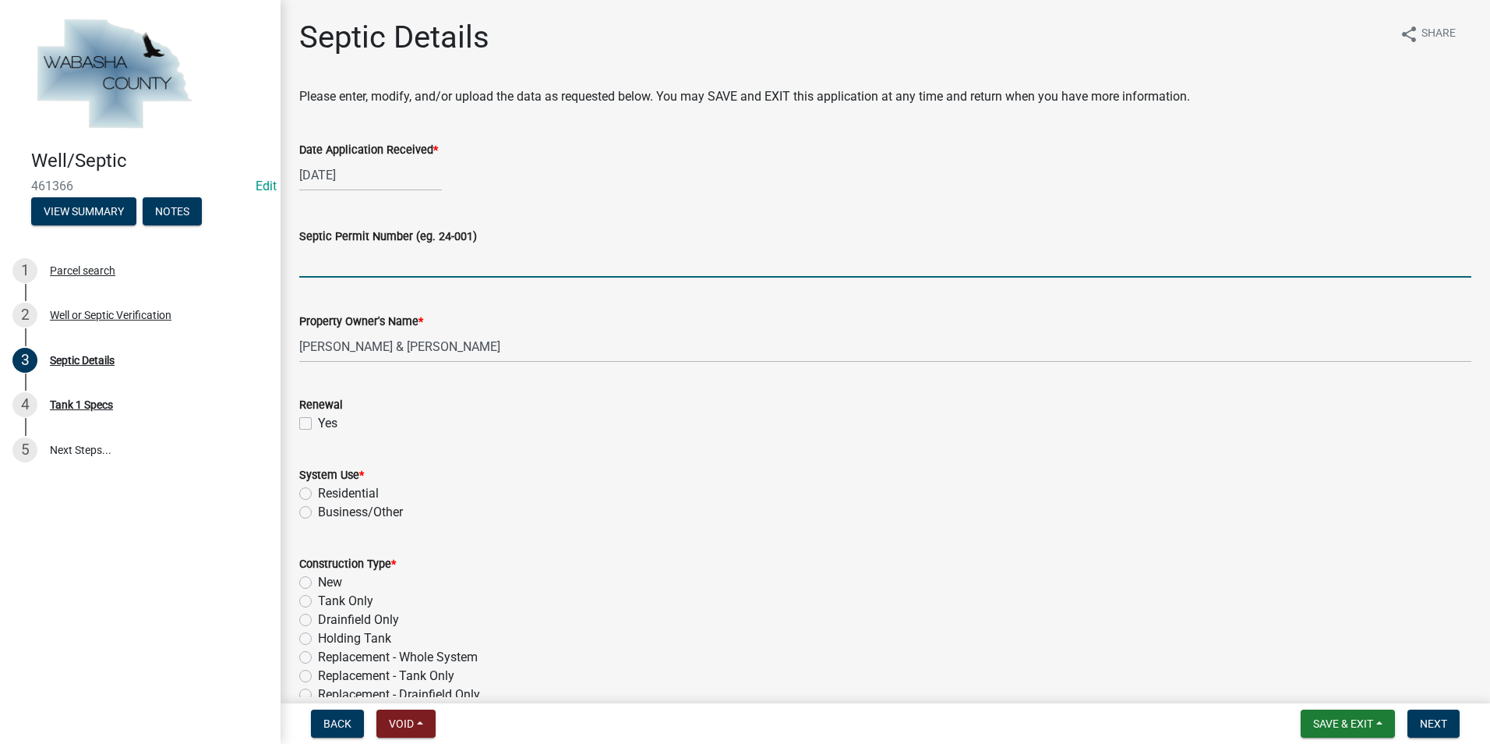
click at [324, 266] on input "Septic Permit Number (eg. 24-001)" at bounding box center [885, 262] width 1172 height 32
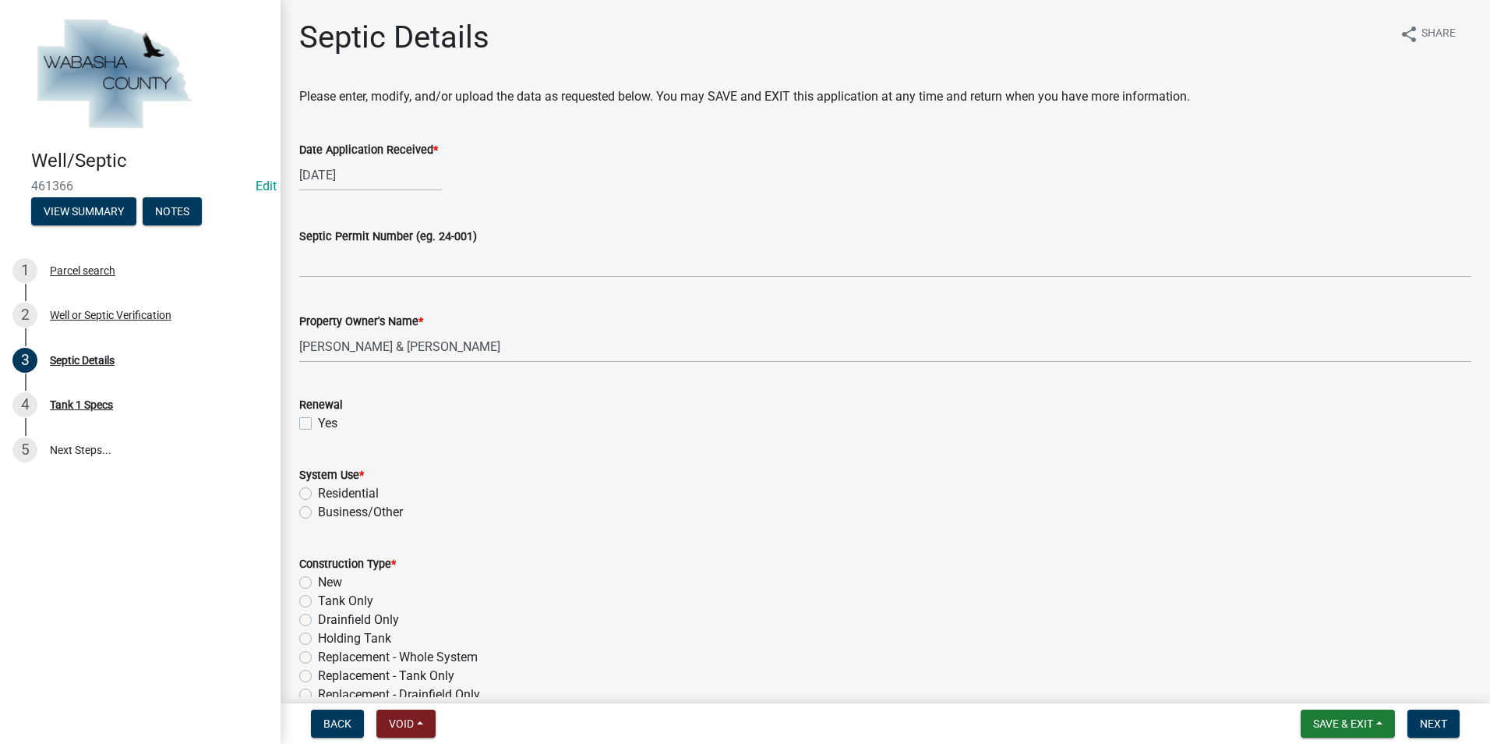
click at [318, 491] on label "Residential" at bounding box center [348, 493] width 61 height 19
click at [318, 491] on input "Residential" at bounding box center [323, 489] width 10 height 10
radio input "true"
click at [306, 589] on div "New" at bounding box center [885, 582] width 1172 height 19
click at [318, 580] on label "New" at bounding box center [330, 582] width 24 height 19
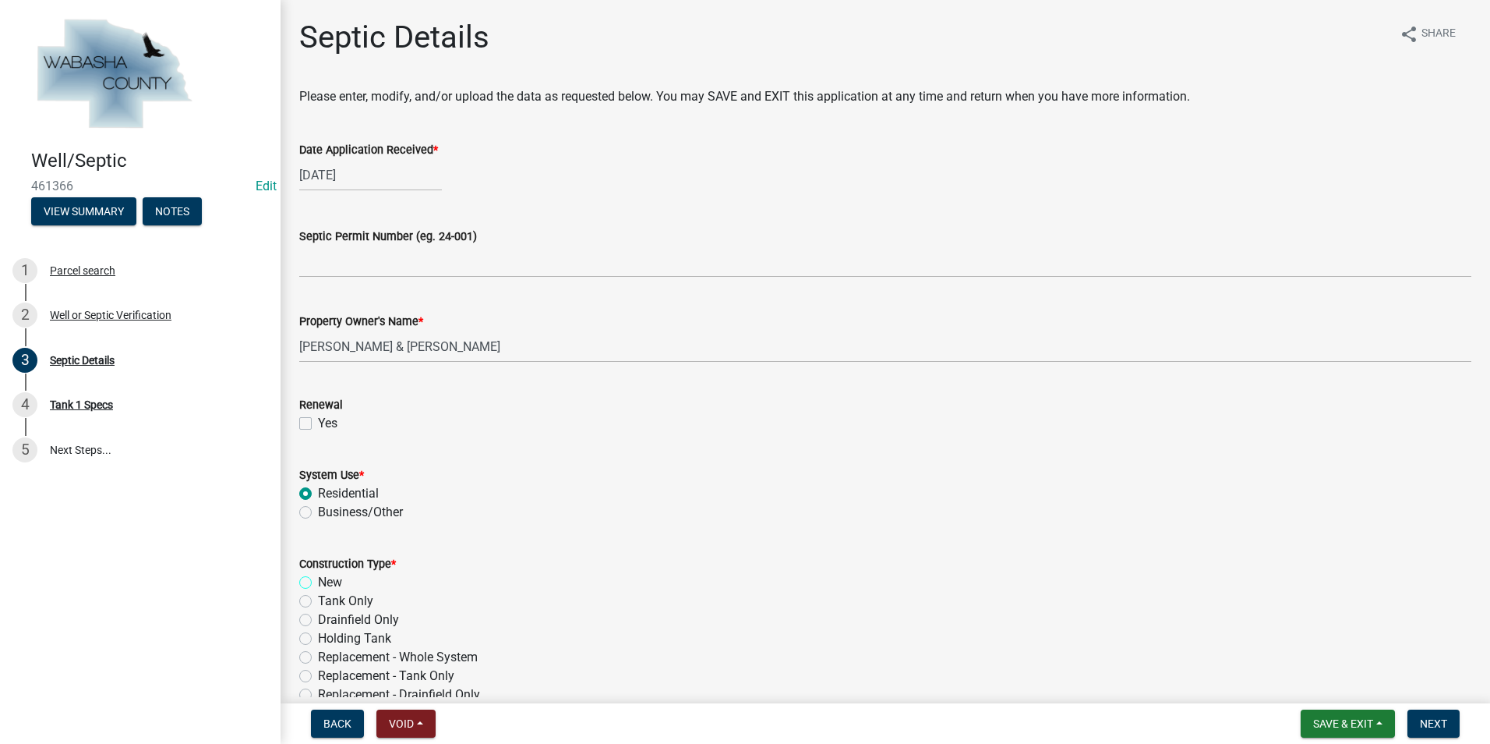
click at [318, 580] on input "New" at bounding box center [323, 578] width 10 height 10
radio input "true"
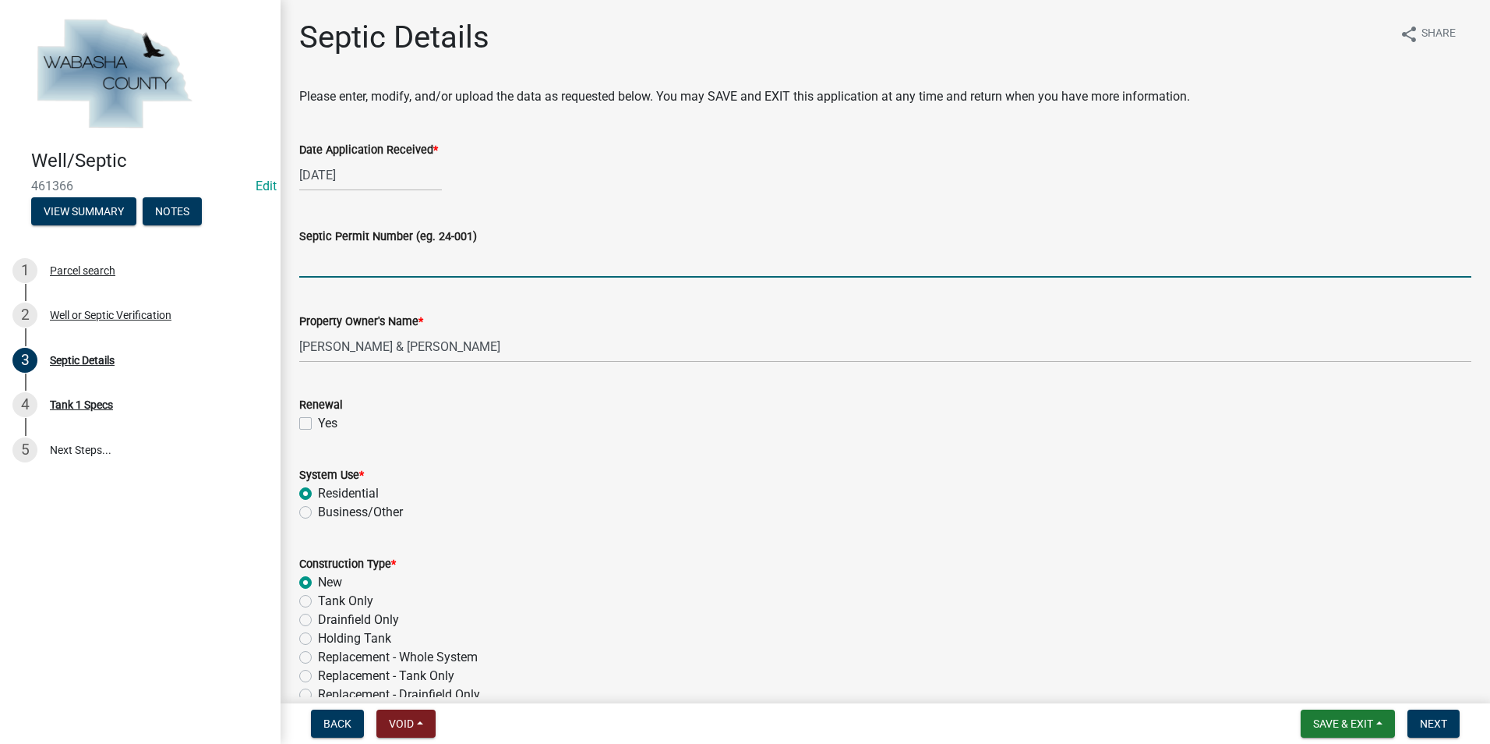
click at [339, 258] on input "Septic Permit Number (eg. 24-001)" at bounding box center [885, 262] width 1172 height 32
type input "25-039s"
click at [256, 186] on link "Edit" at bounding box center [266, 186] width 21 height 15
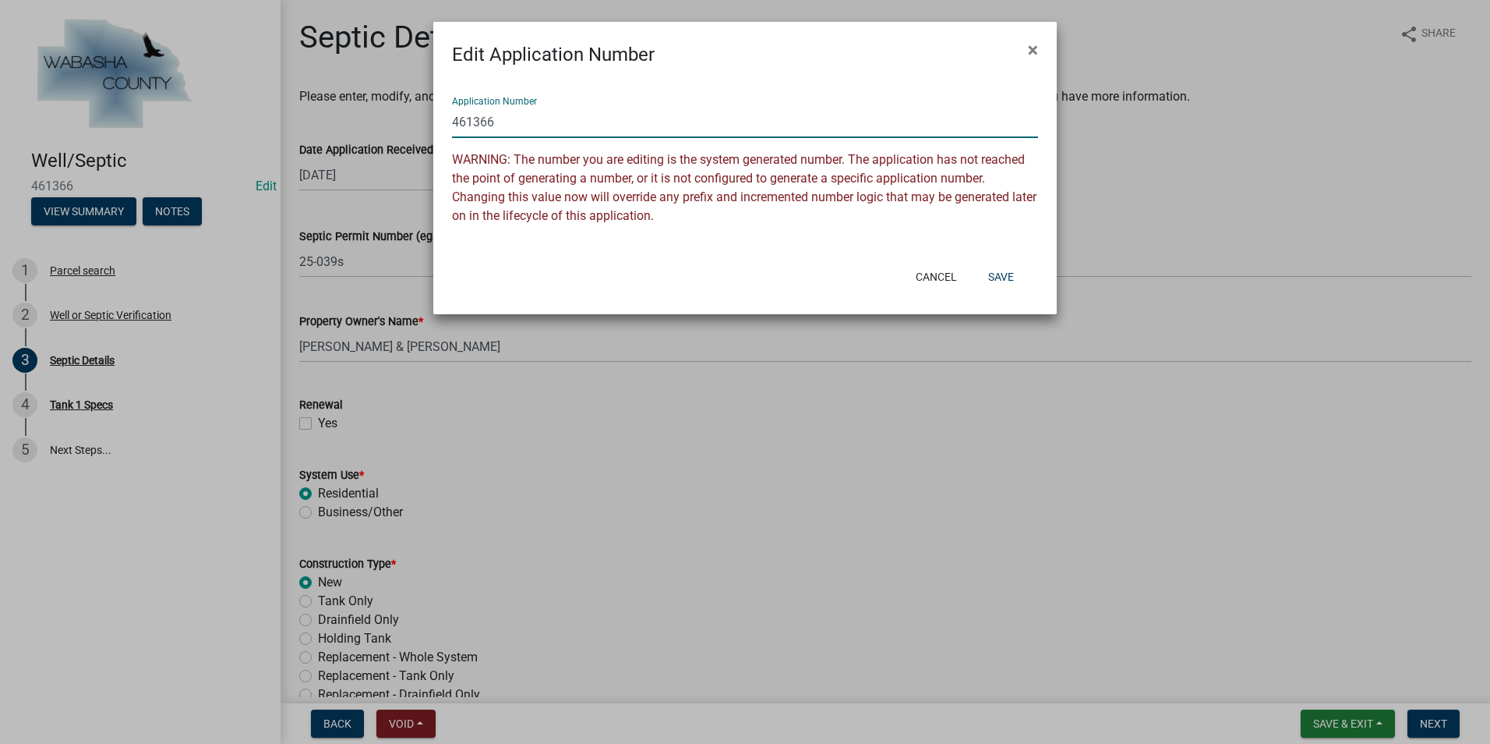
drag, startPoint x: 496, startPoint y: 126, endPoint x: 447, endPoint y: 122, distance: 49.3
click at [447, 122] on div "Application Number 461366 WARNING: The number you are editing is the system gen…" at bounding box center [745, 163] width 624 height 188
type input "25-039s"
click at [1013, 281] on button "Save" at bounding box center [1001, 277] width 51 height 28
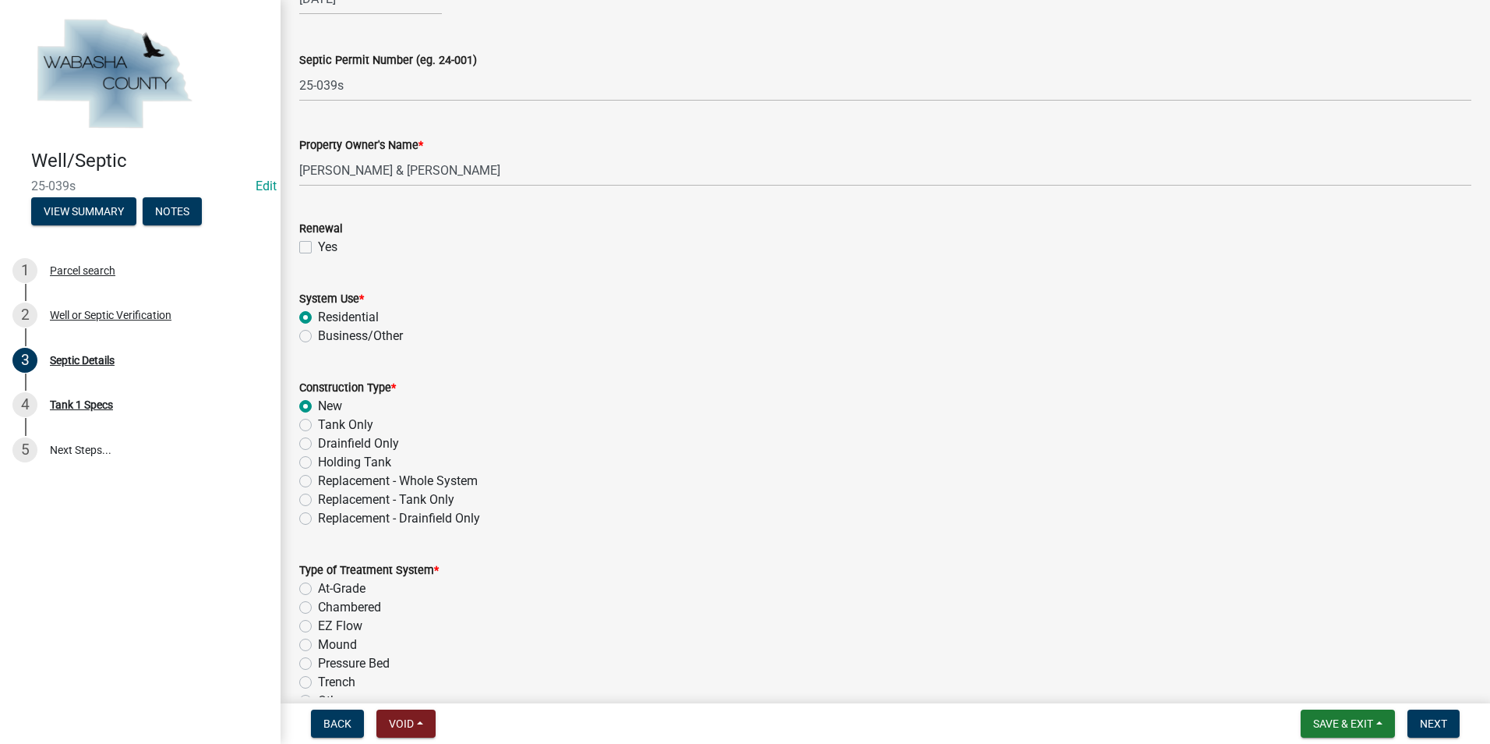
scroll to position [312, 0]
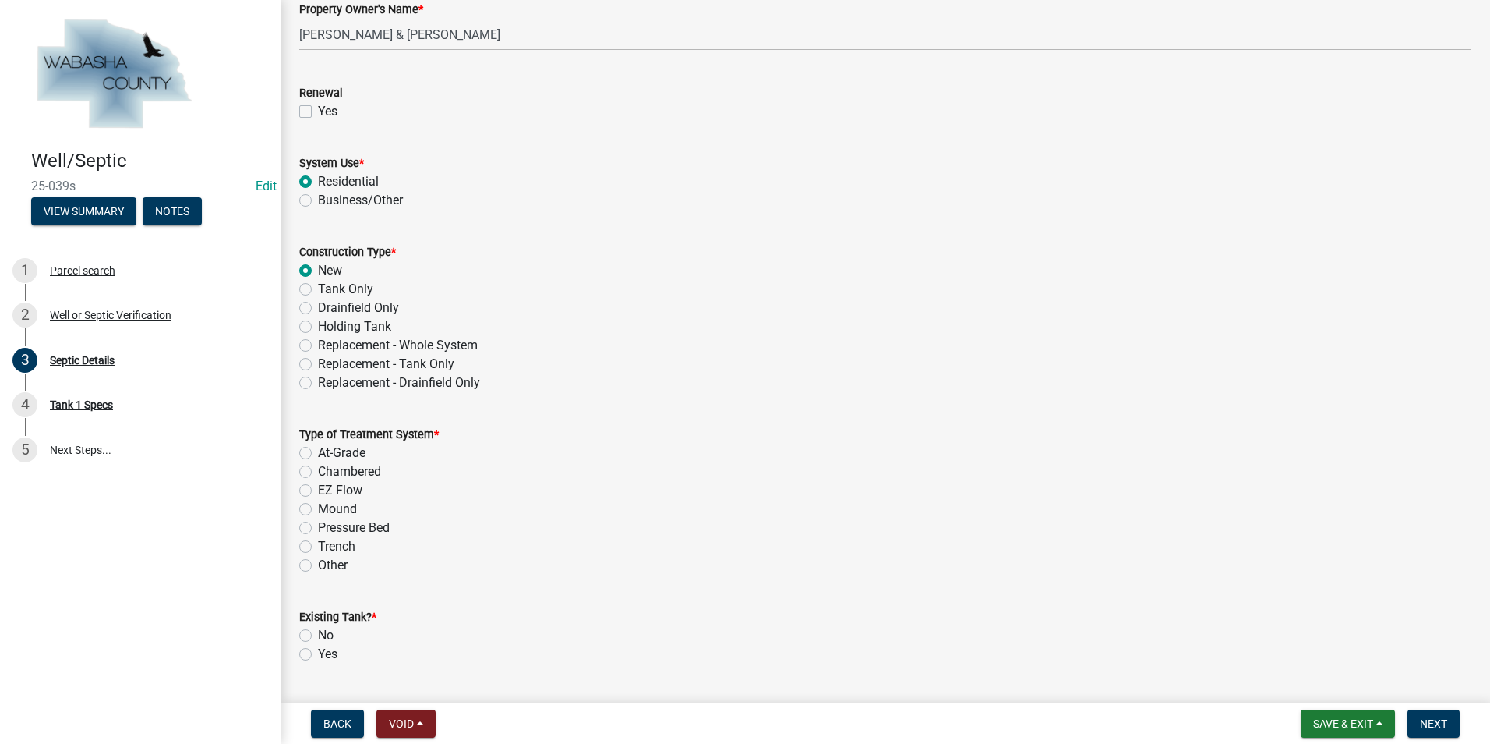
click at [318, 547] on label "Trench" at bounding box center [336, 546] width 37 height 19
click at [318, 547] on input "Trench" at bounding box center [323, 542] width 10 height 10
radio input "true"
click at [306, 626] on div "No" at bounding box center [885, 635] width 1172 height 19
click at [318, 633] on label "No" at bounding box center [326, 635] width 16 height 19
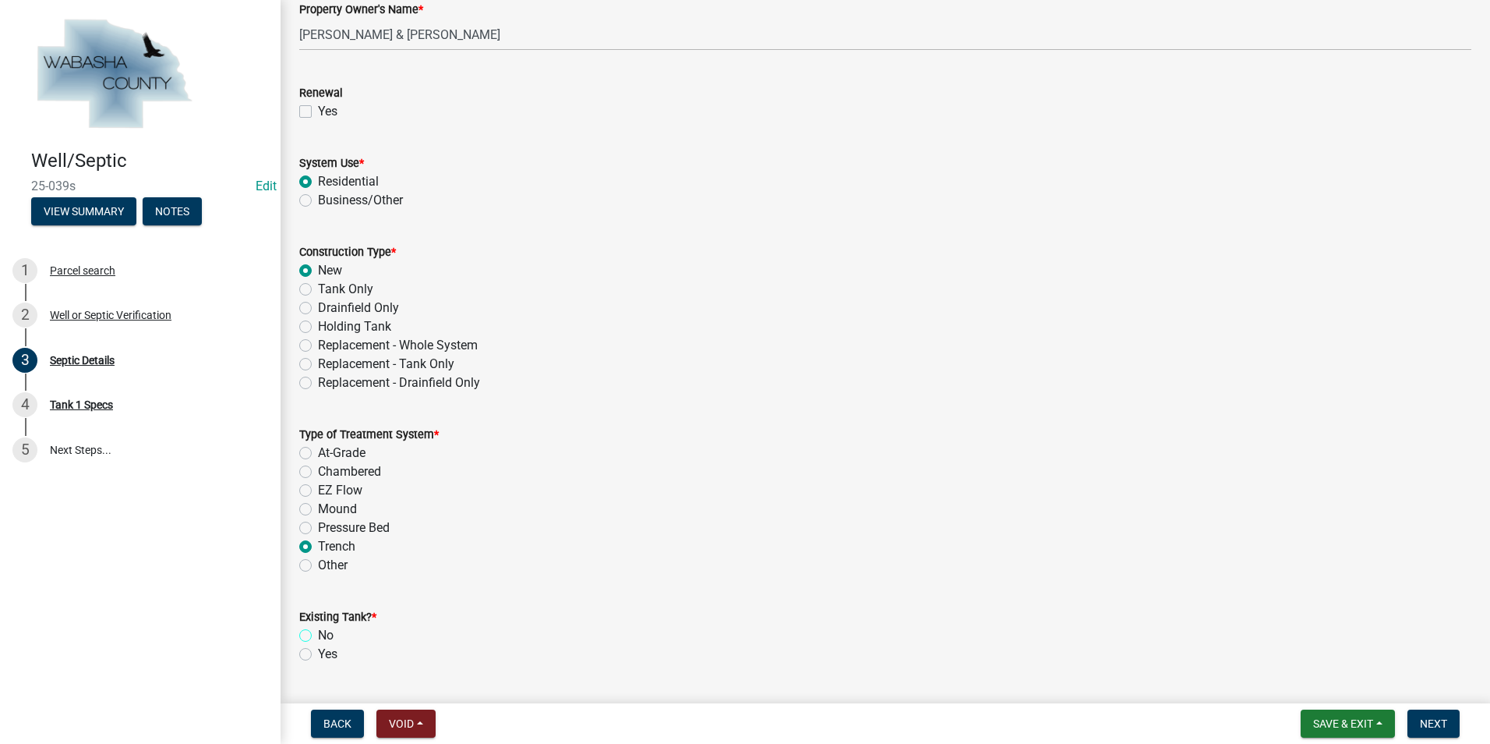
click at [318, 633] on input "No" at bounding box center [323, 631] width 10 height 10
radio input "true"
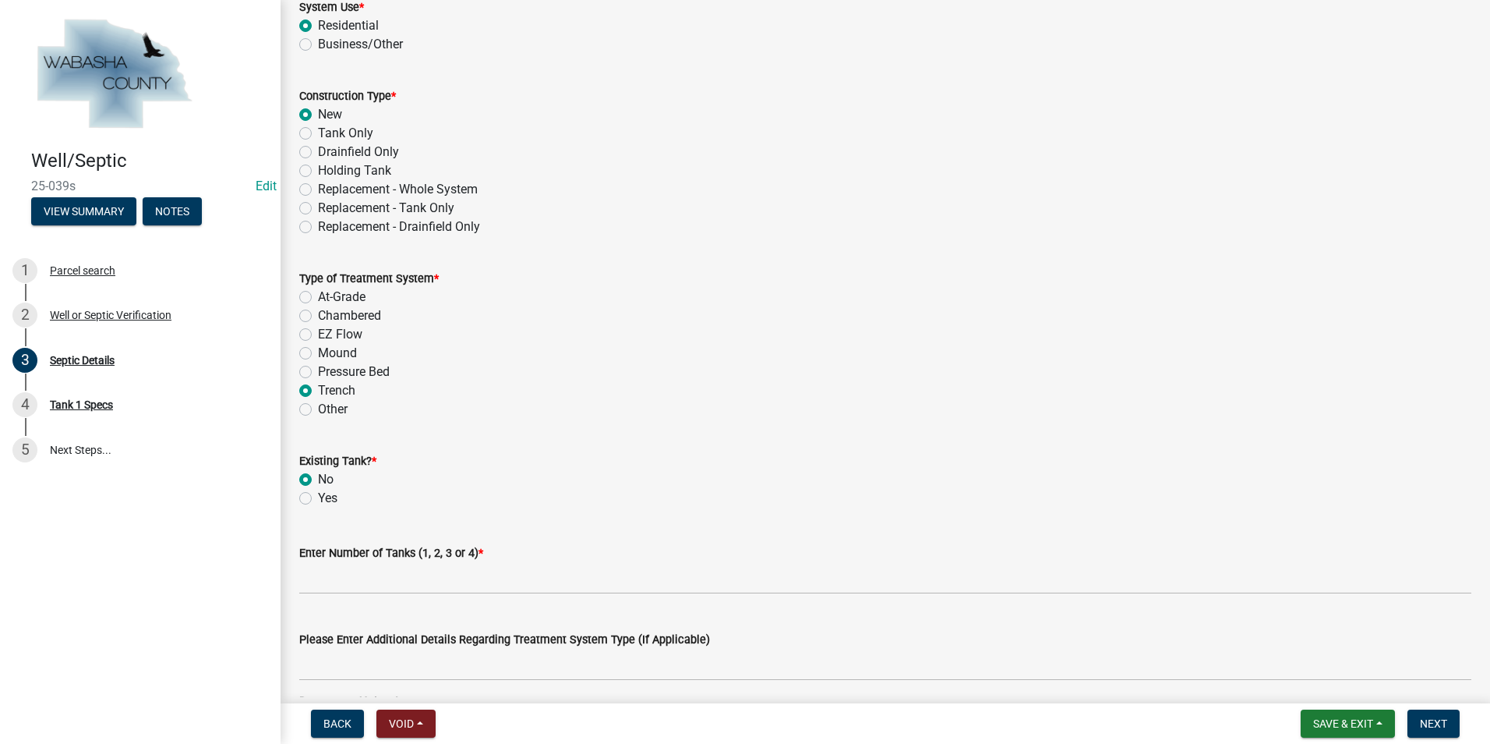
click at [376, 594] on wm-data-entity-input "Enter Number of Tanks (1, 2, 3 or 4) *" at bounding box center [885, 564] width 1172 height 87
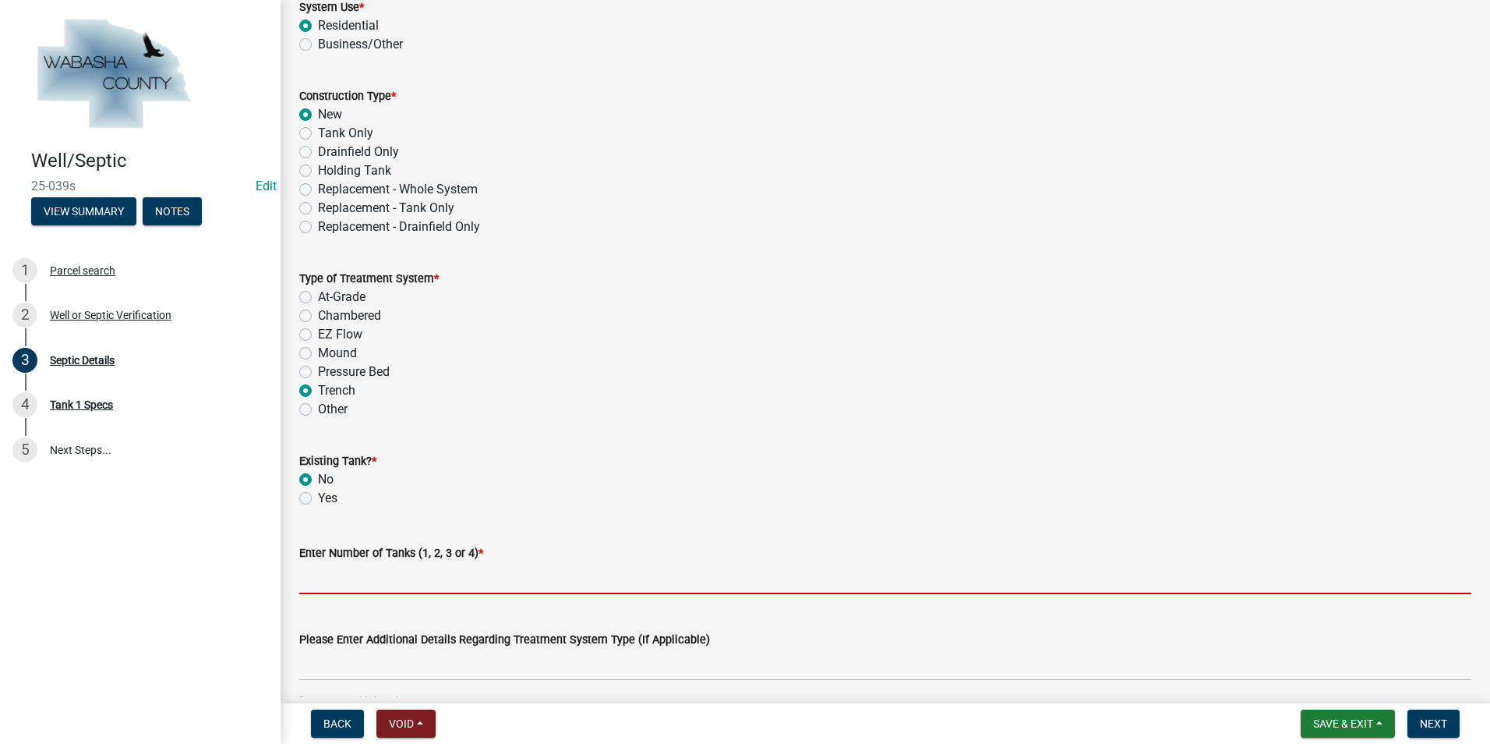
click at [372, 579] on input "text" at bounding box center [885, 578] width 1172 height 32
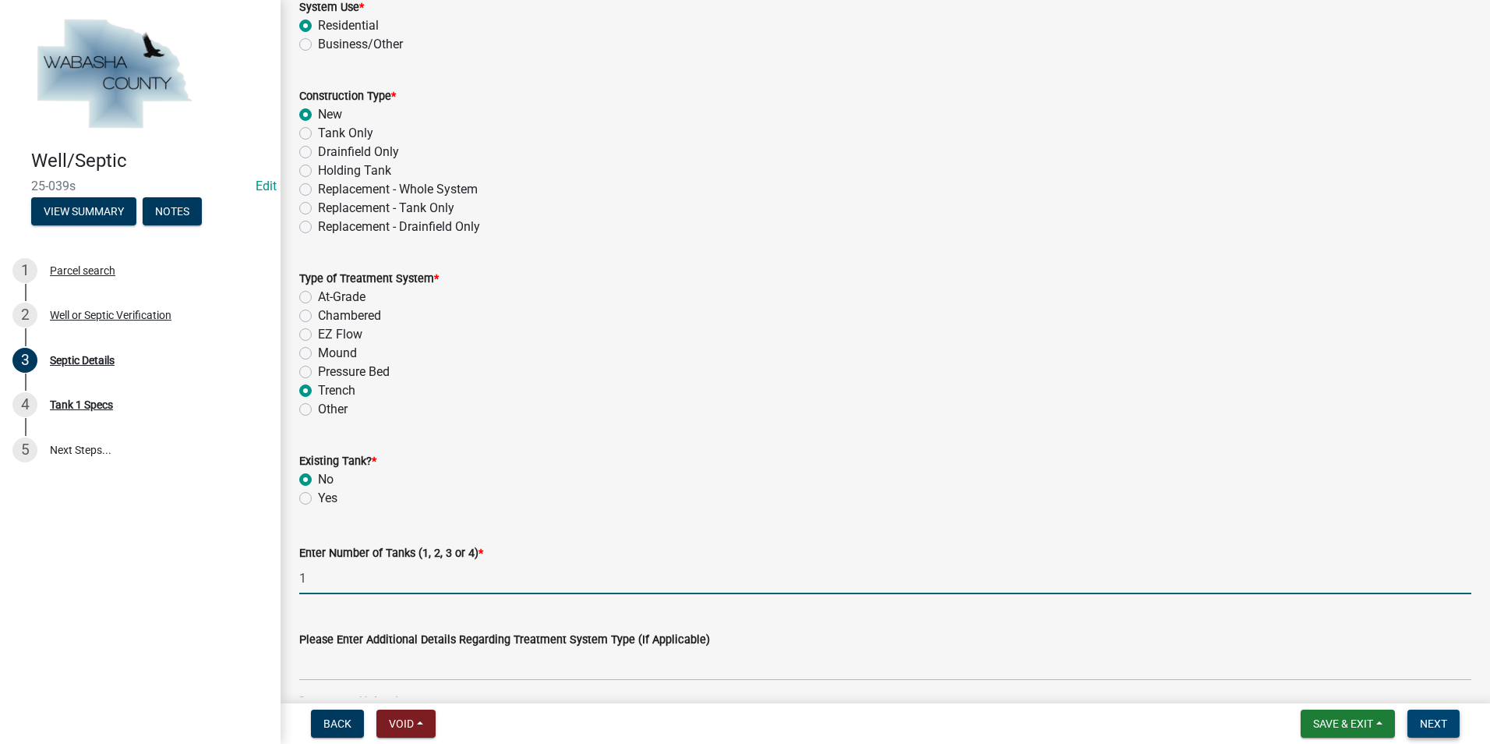
type input "1"
click at [1419, 731] on button "Next" at bounding box center [1434, 723] width 52 height 28
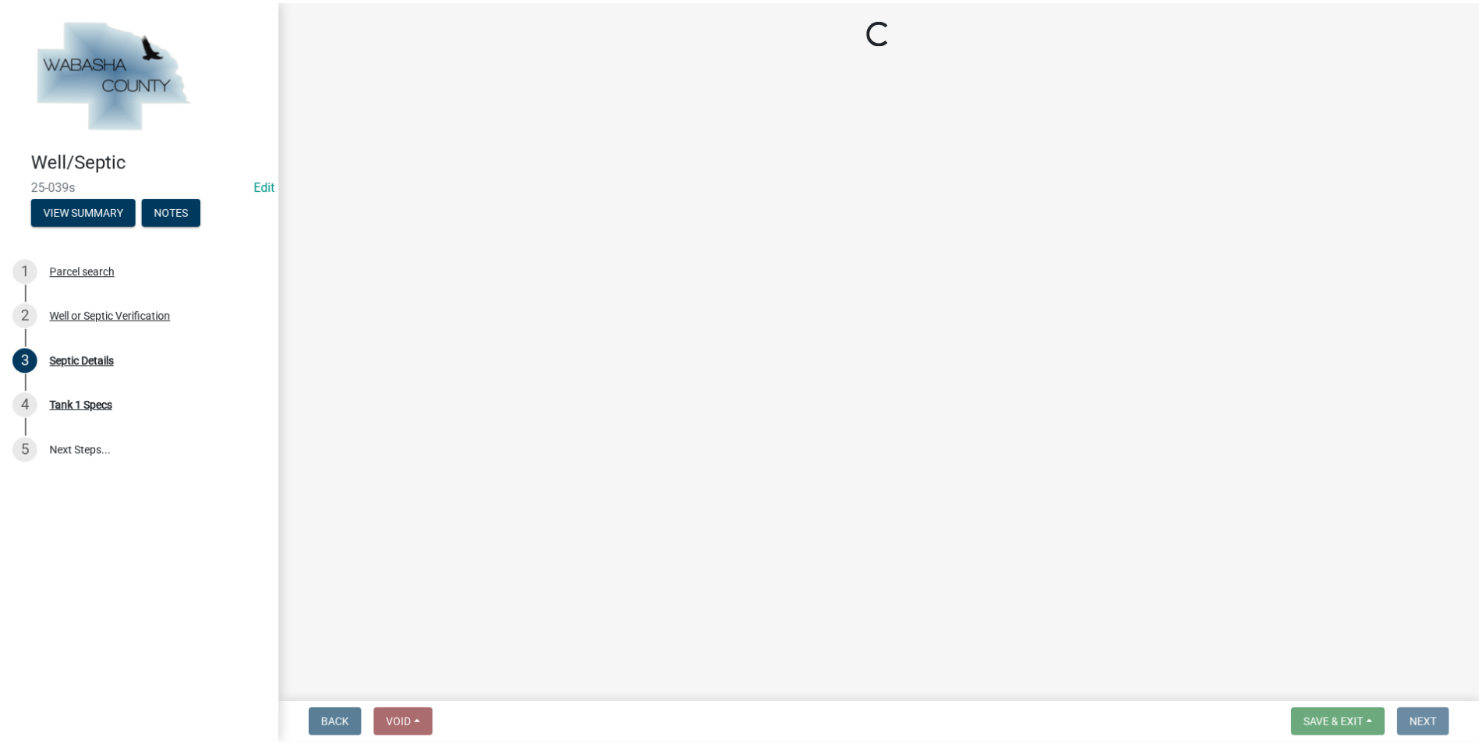
scroll to position [0, 0]
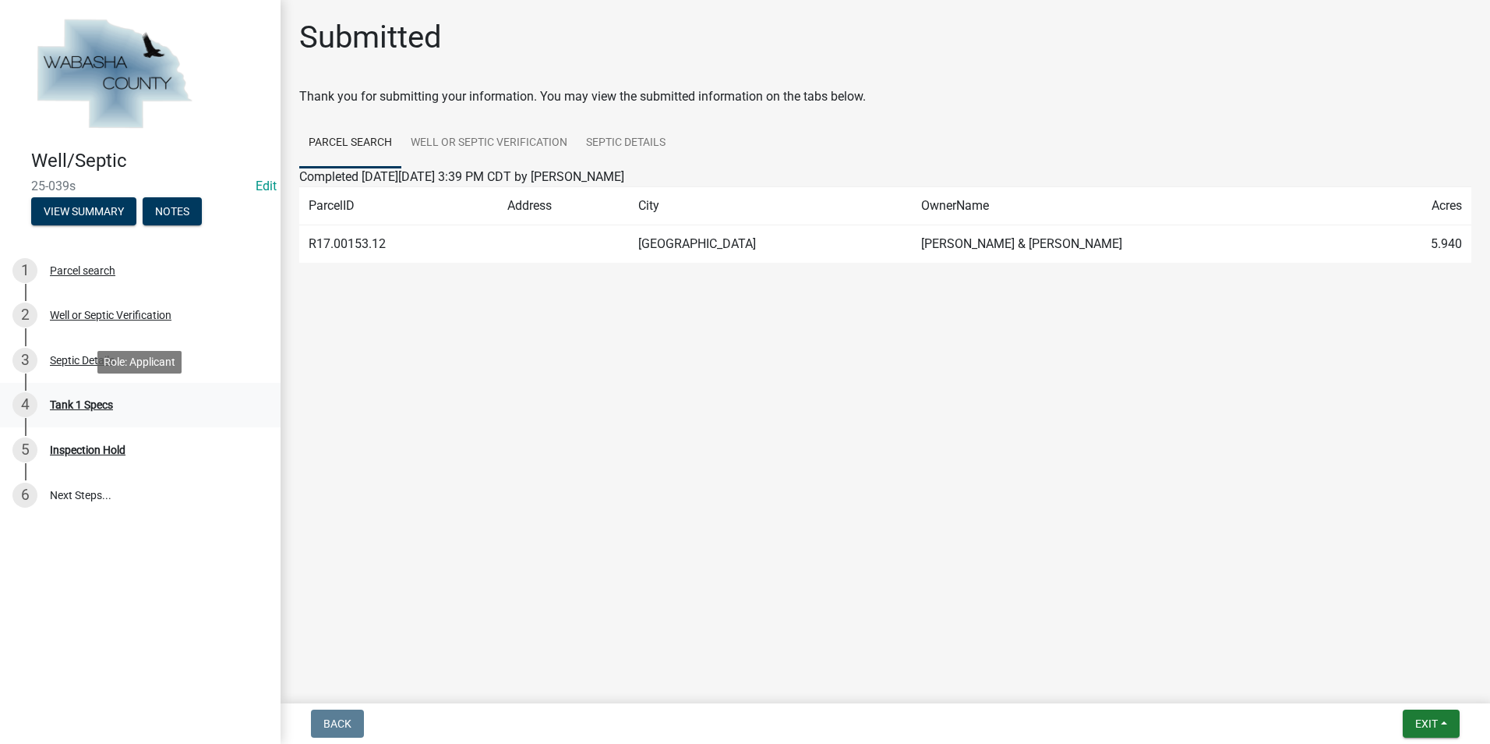
click at [95, 404] on div "Tank 1 Specs" at bounding box center [81, 404] width 63 height 11
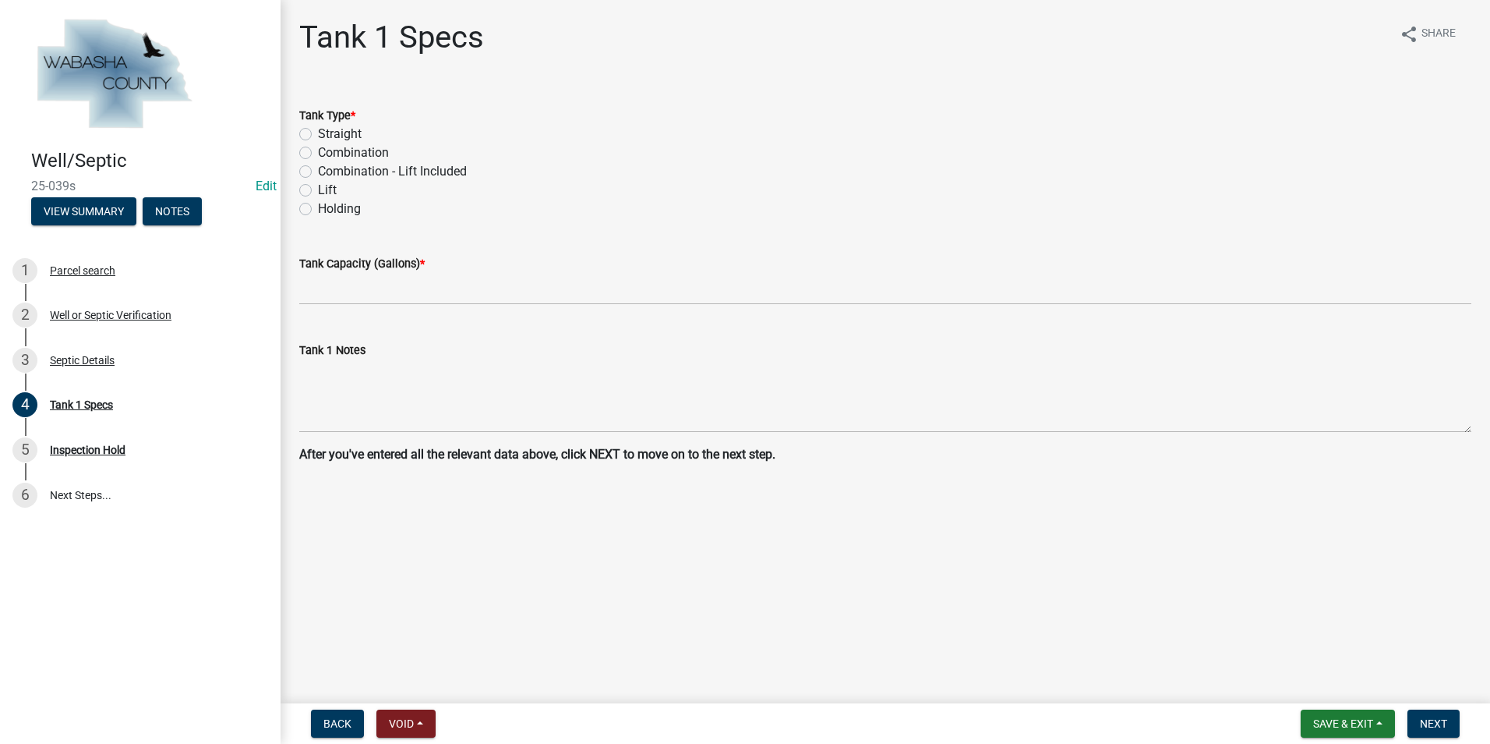
click at [318, 154] on label "Combination" at bounding box center [353, 152] width 71 height 19
click at [318, 154] on input "Combination" at bounding box center [323, 148] width 10 height 10
radio input "true"
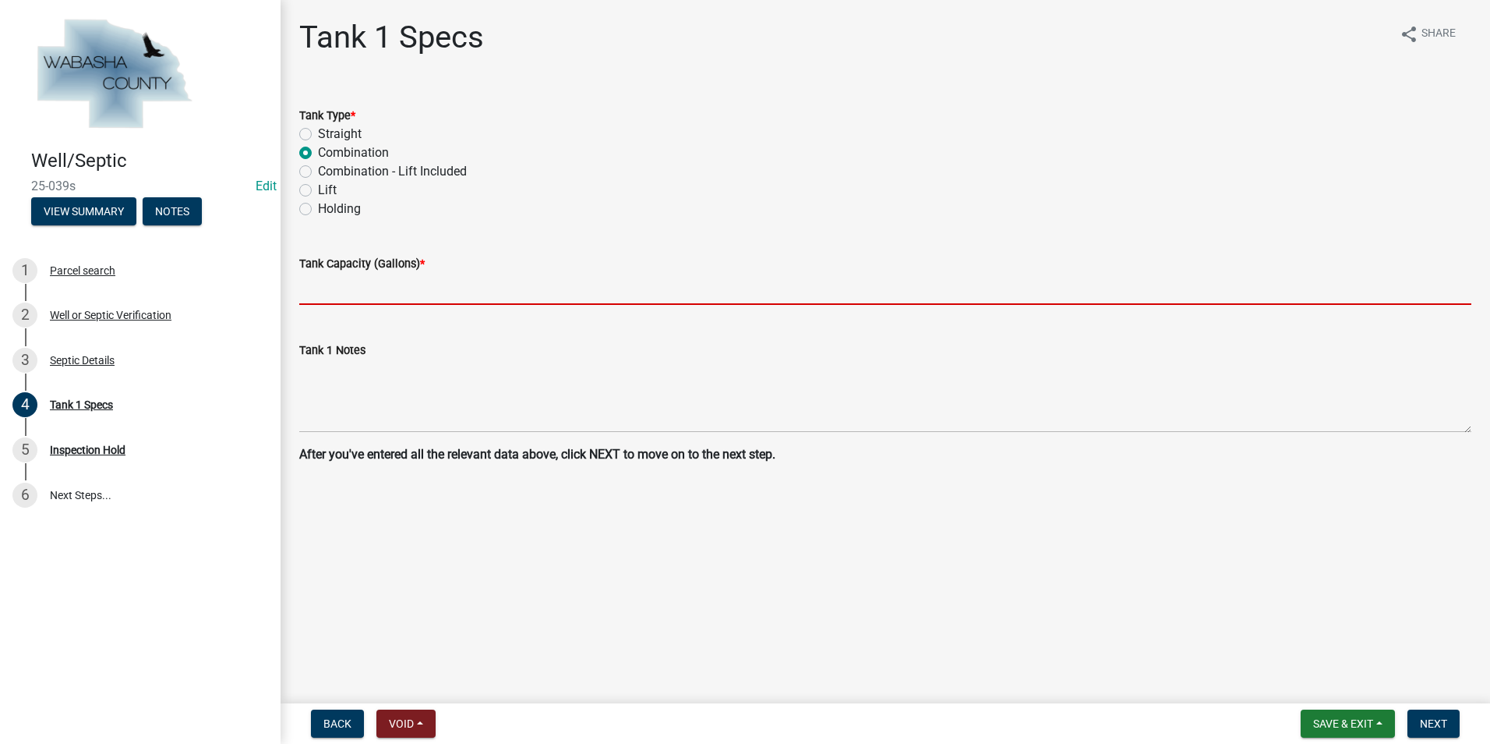
click at [310, 290] on input "text" at bounding box center [885, 289] width 1172 height 32
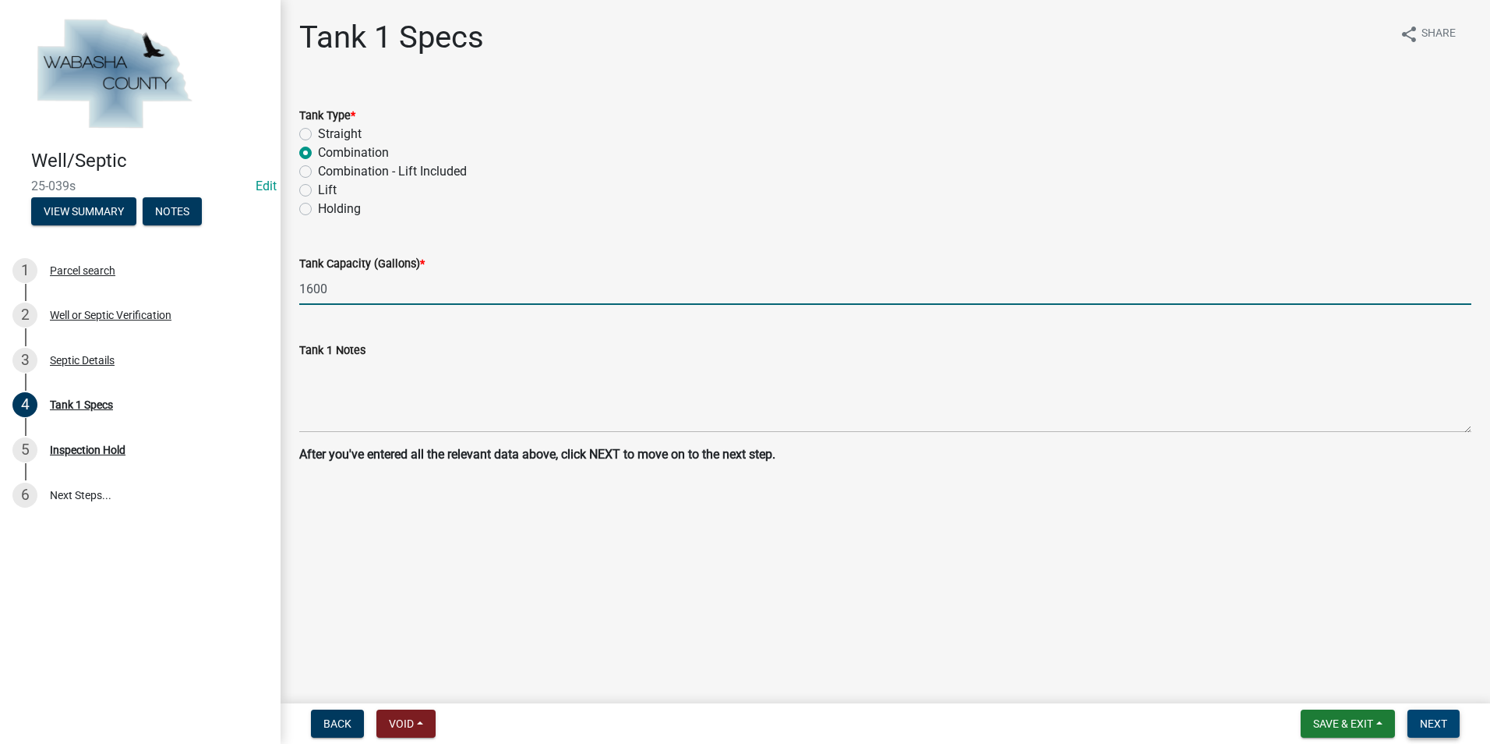
type input "1600"
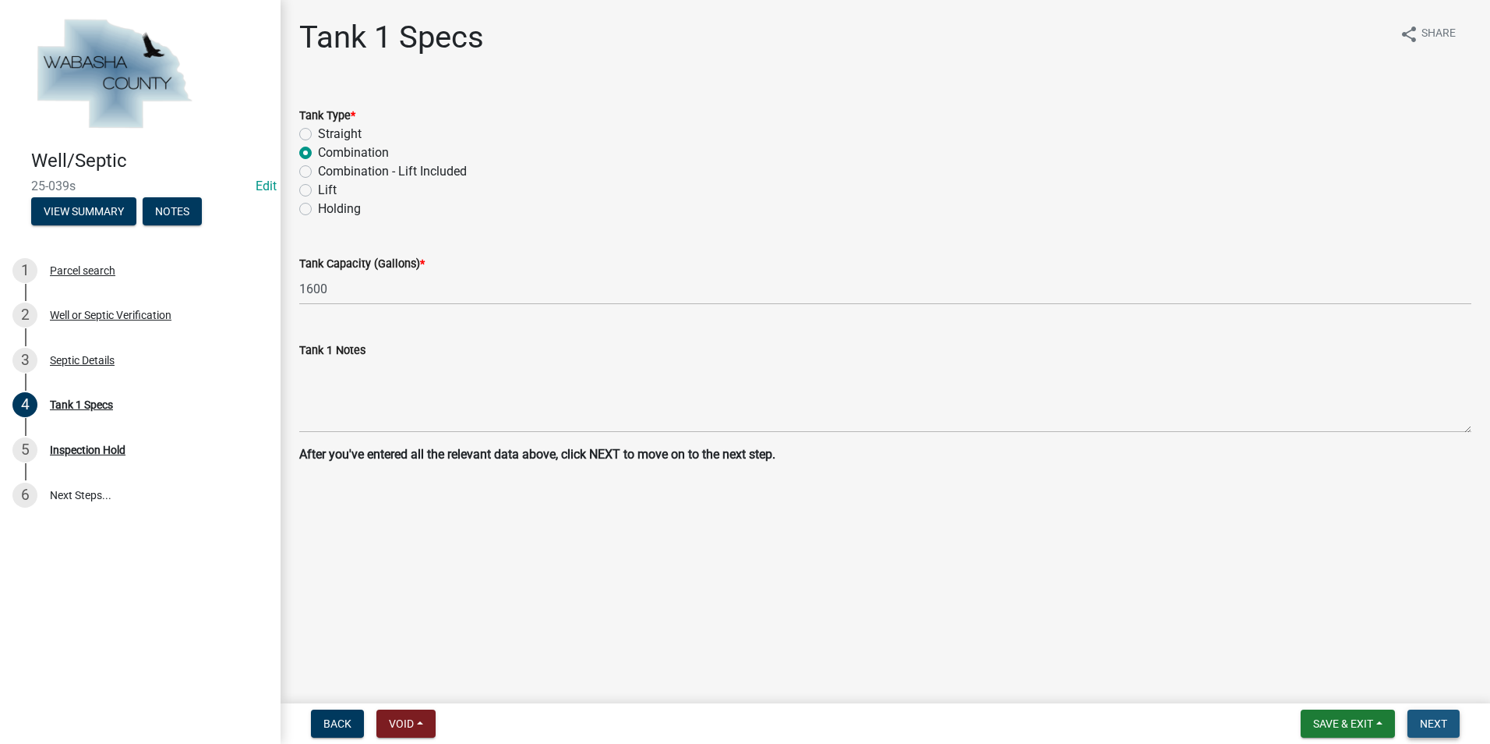
click at [1427, 727] on span "Next" at bounding box center [1433, 723] width 27 height 12
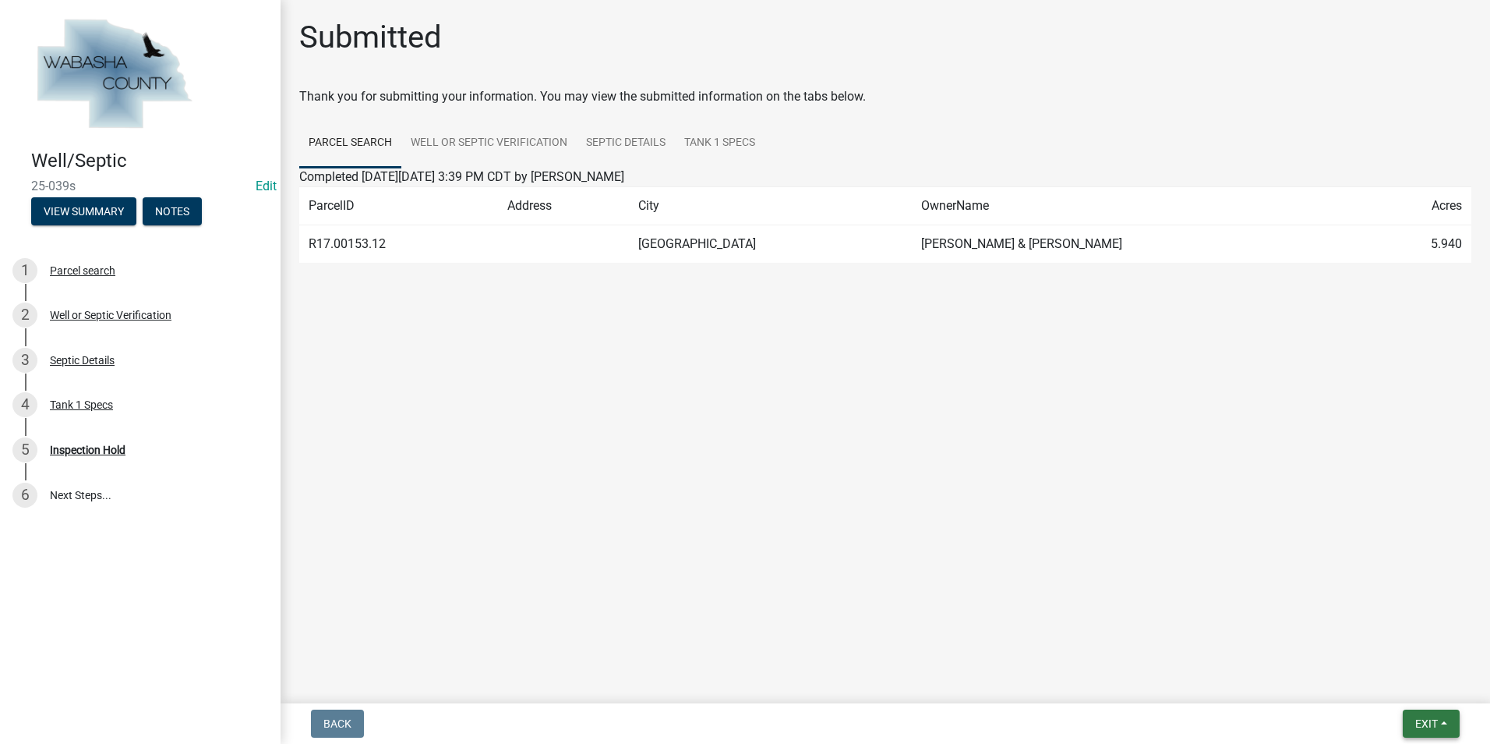
click at [1452, 731] on button "Exit" at bounding box center [1431, 723] width 57 height 28
click at [1419, 695] on button "Save & Exit" at bounding box center [1397, 682] width 125 height 37
